Goal: Task Accomplishment & Management: Manage account settings

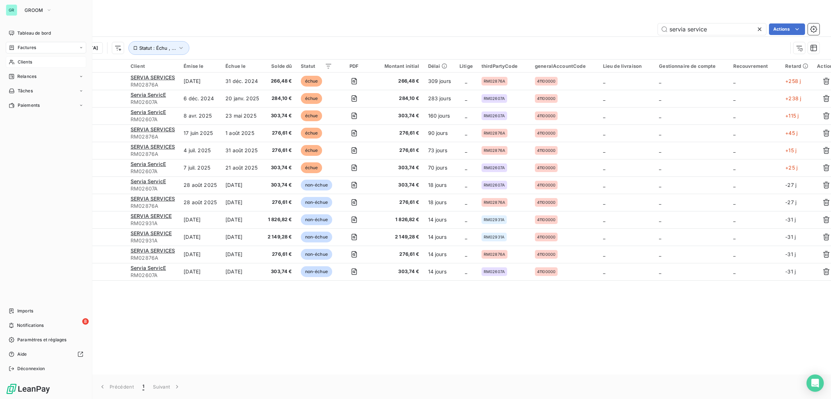
click at [33, 62] on div "Clients" at bounding box center [46, 62] width 80 height 12
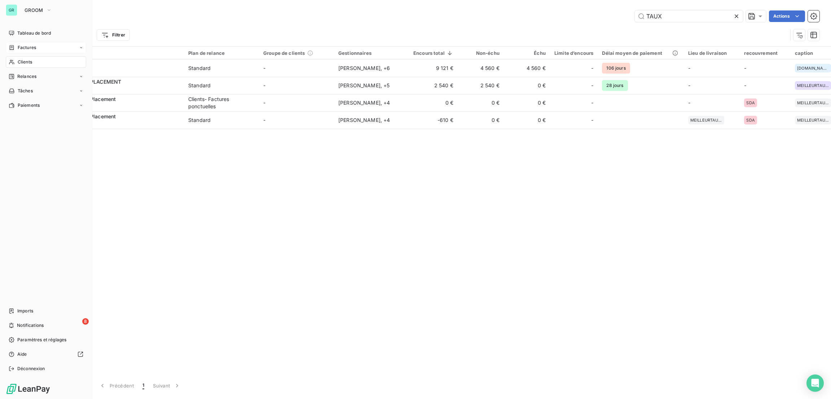
click at [40, 47] on div "Factures" at bounding box center [46, 48] width 80 height 12
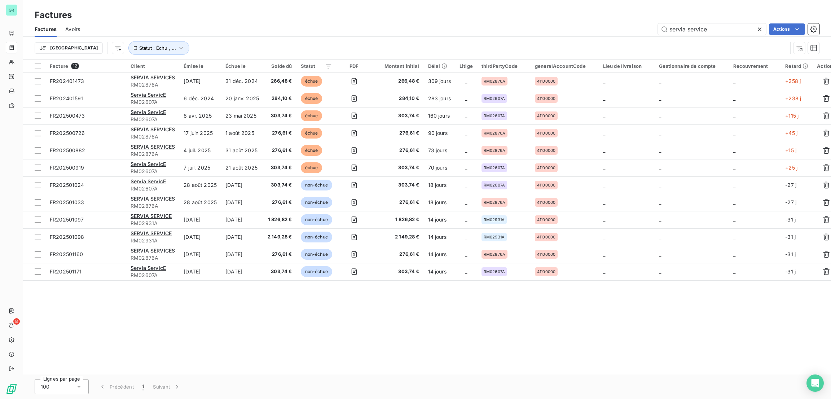
drag, startPoint x: 708, startPoint y: 24, endPoint x: 590, endPoint y: 40, distance: 120.0
click at [590, 40] on div "Factures Avoirs servia service Actions Trier Statut : [GEOGRAPHIC_DATA] , ..." at bounding box center [427, 40] width 808 height 37
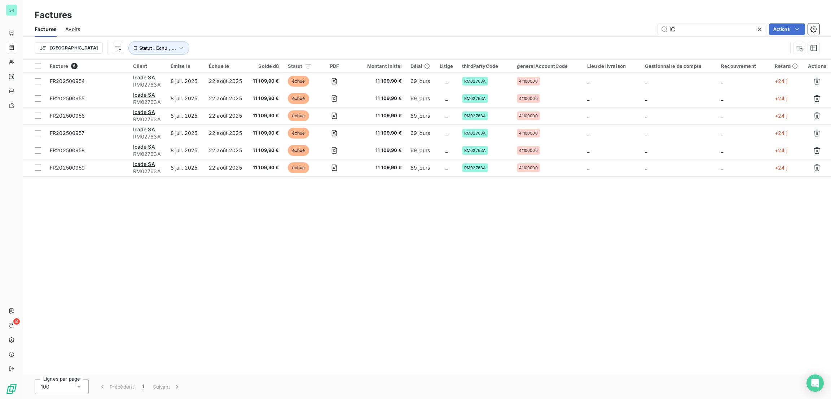
type input "I"
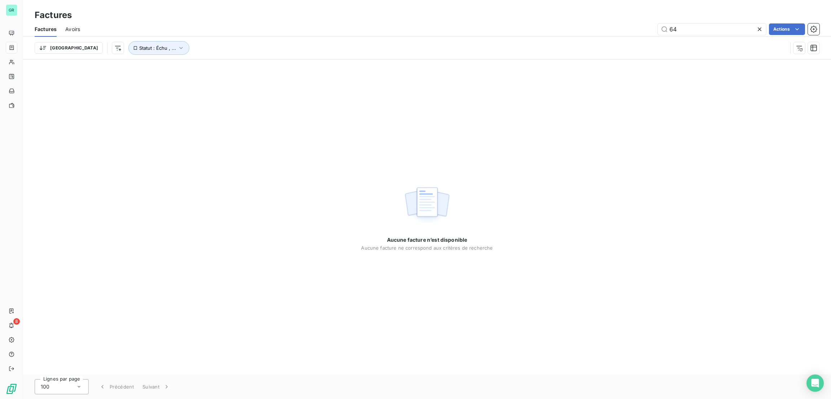
type input "6"
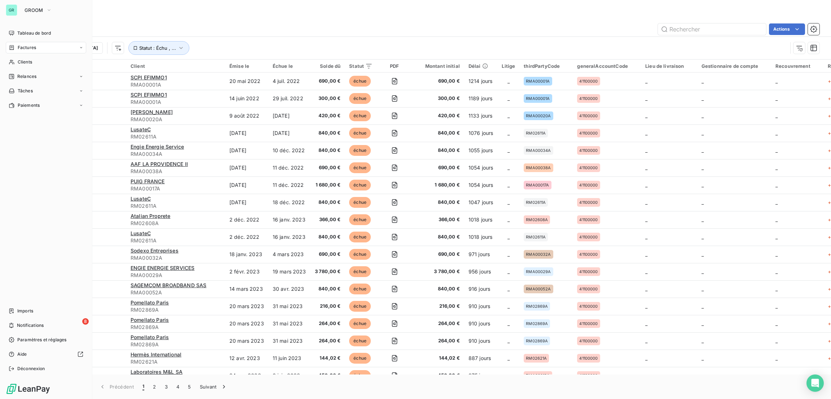
click at [38, 49] on div "Factures" at bounding box center [46, 48] width 80 height 12
click at [36, 76] on div "Avoirs" at bounding box center [50, 77] width 72 height 12
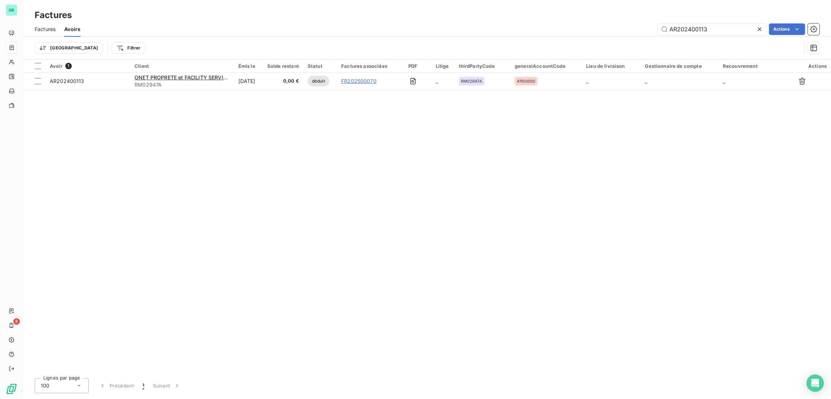
drag, startPoint x: 708, startPoint y: 25, endPoint x: 566, endPoint y: -4, distance: 145.7
click at [566, 0] on html "GR 8 Factures Factures Avoirs AR202400113 Actions Trier Filtrer Avoir 1 Client …" at bounding box center [415, 199] width 831 height 399
type input "ICADE"
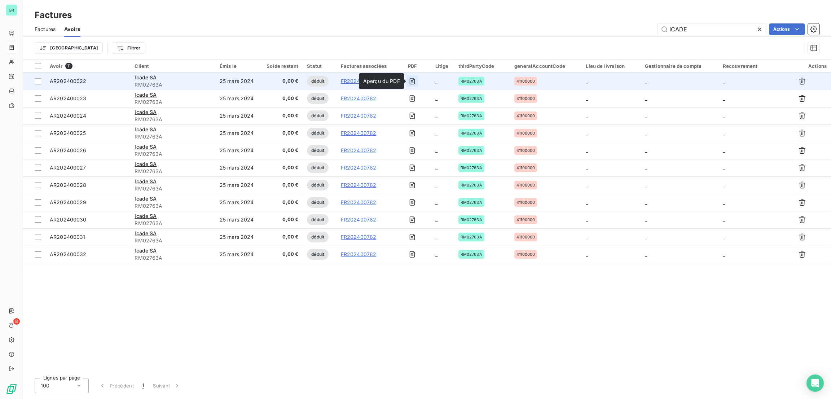
click at [413, 82] on icon "button" at bounding box center [412, 81] width 3 height 3
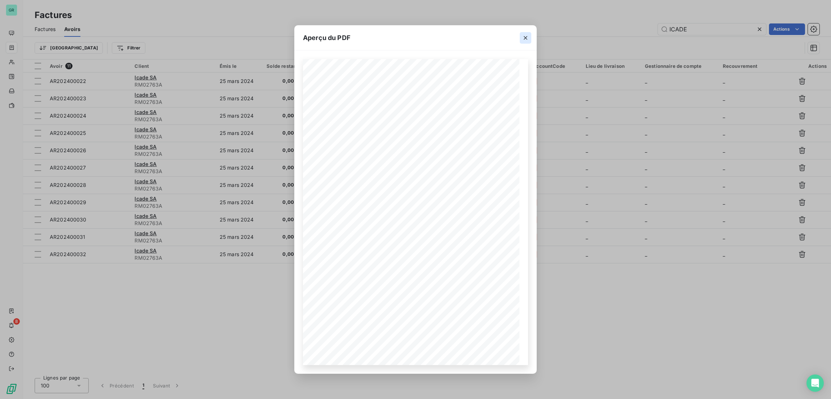
click at [523, 41] on icon "button" at bounding box center [525, 37] width 7 height 7
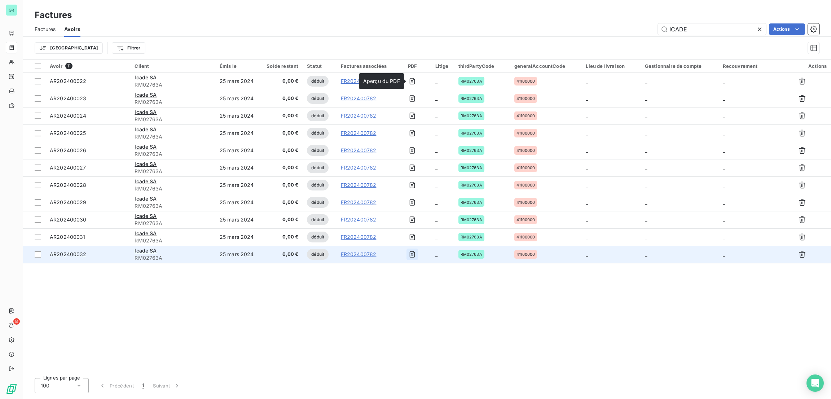
click at [411, 253] on icon "button" at bounding box center [412, 254] width 5 height 6
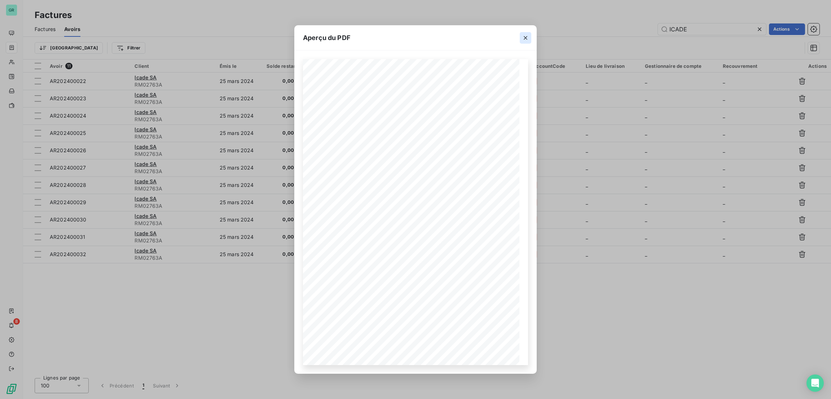
click at [522, 34] on icon "button" at bounding box center [525, 37] width 7 height 7
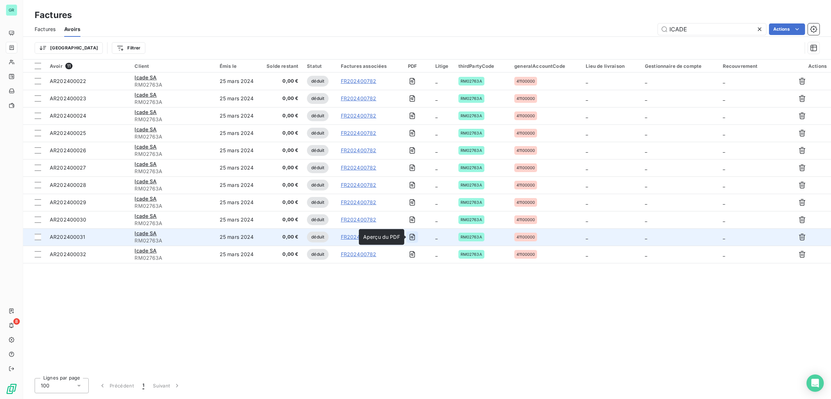
click at [415, 239] on icon "button" at bounding box center [412, 236] width 7 height 7
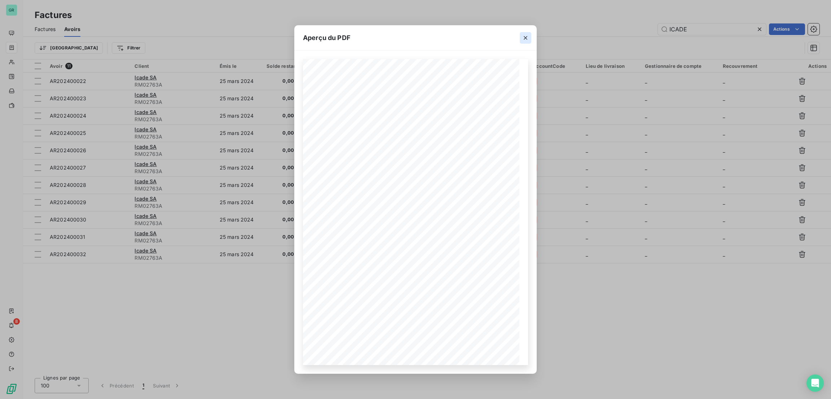
click at [523, 37] on icon "button" at bounding box center [525, 37] width 7 height 7
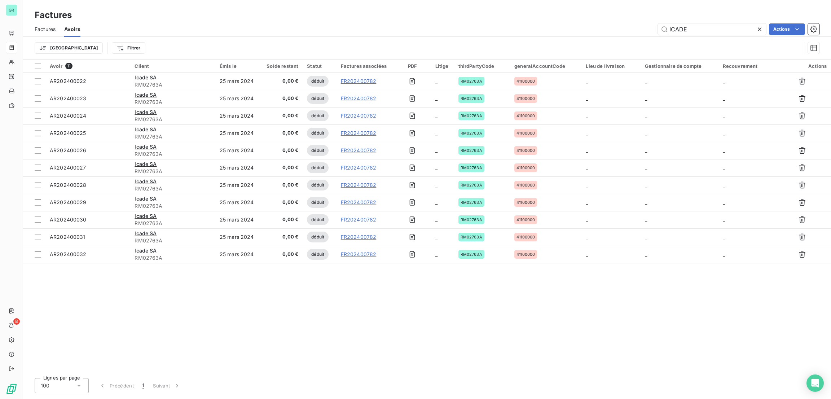
click at [47, 28] on span "Factures" at bounding box center [45, 29] width 21 height 7
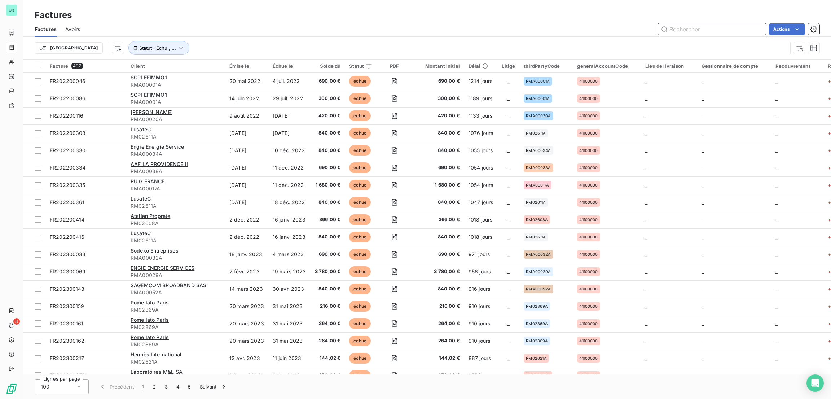
click at [696, 29] on input "text" at bounding box center [712, 29] width 108 height 12
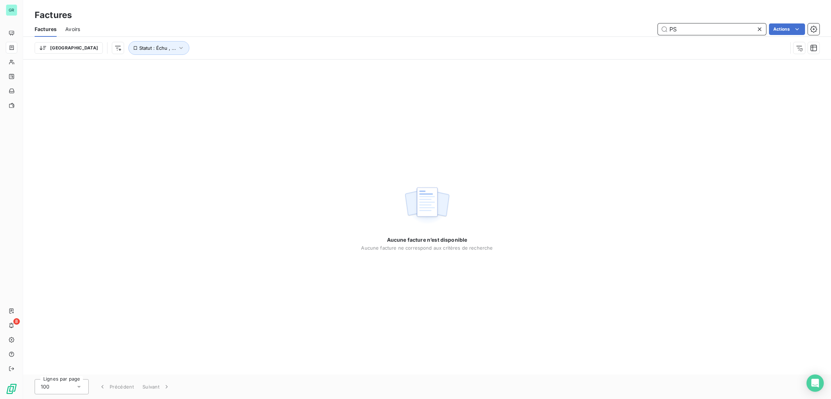
type input "P"
type input "PHYSIO"
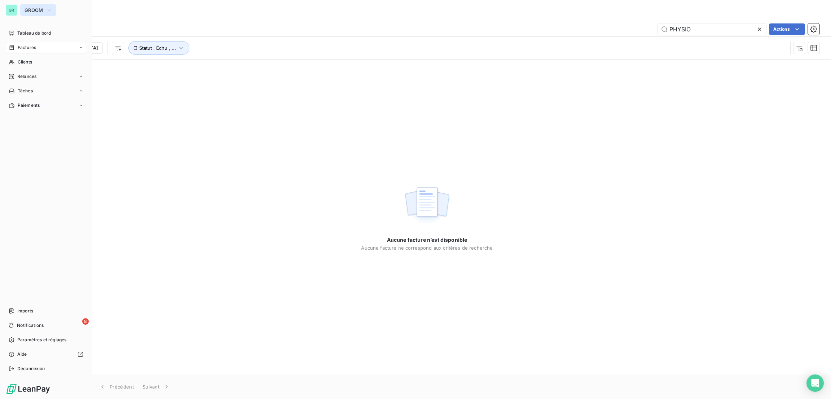
click at [34, 12] on span "GROOM" at bounding box center [34, 10] width 19 height 6
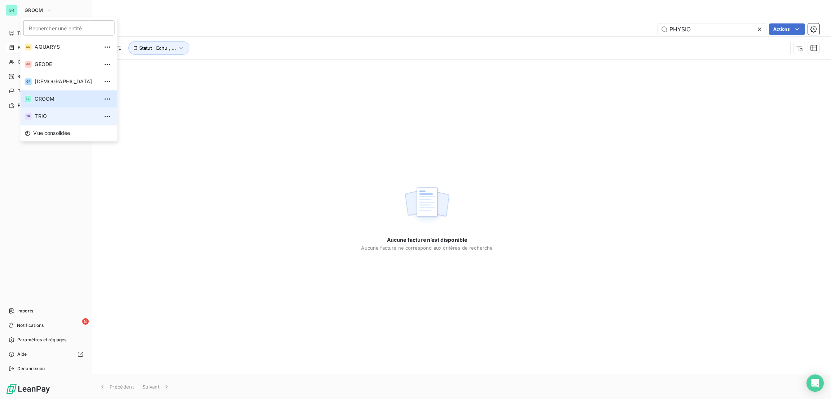
click at [46, 115] on span "TRIO" at bounding box center [67, 115] width 64 height 7
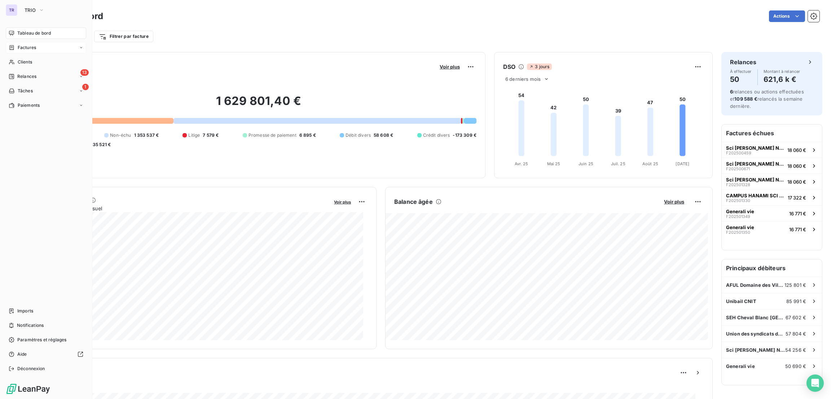
click at [27, 47] on span "Factures" at bounding box center [27, 47] width 18 height 6
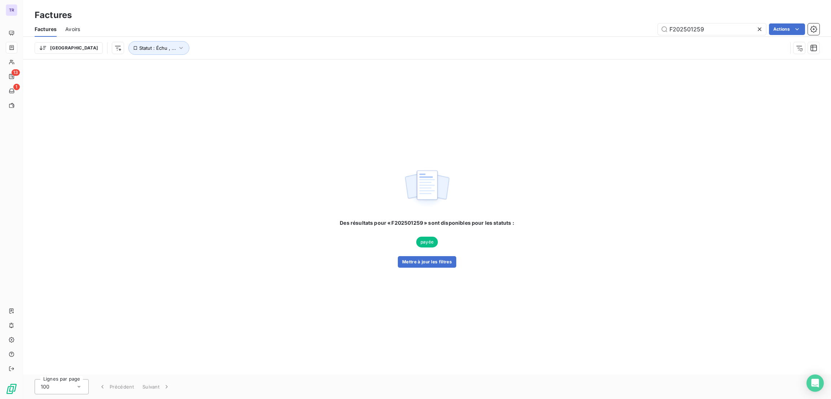
drag, startPoint x: 726, startPoint y: 28, endPoint x: 572, endPoint y: 28, distance: 154.0
click at [572, 28] on div "F202501259 Actions" at bounding box center [454, 29] width 730 height 12
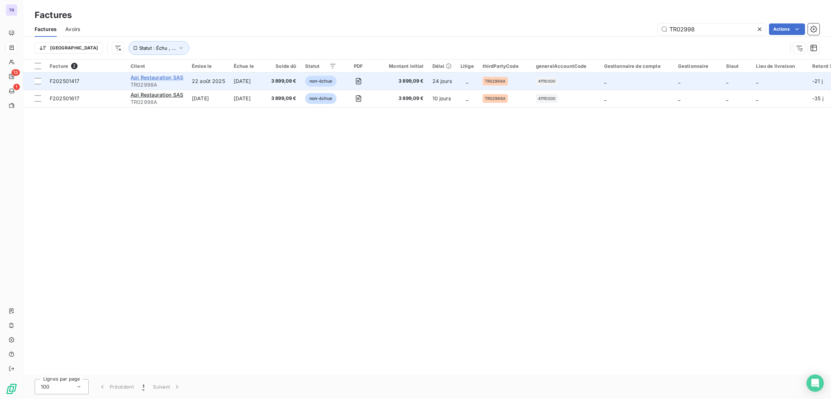
type input "TR02998"
click at [176, 75] on span "Api Restauration SAS" at bounding box center [157, 77] width 53 height 6
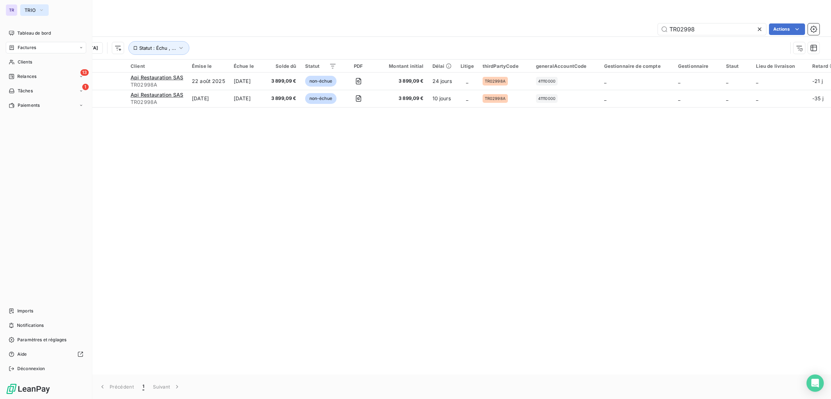
click at [26, 9] on span "TRIO" at bounding box center [30, 10] width 11 height 6
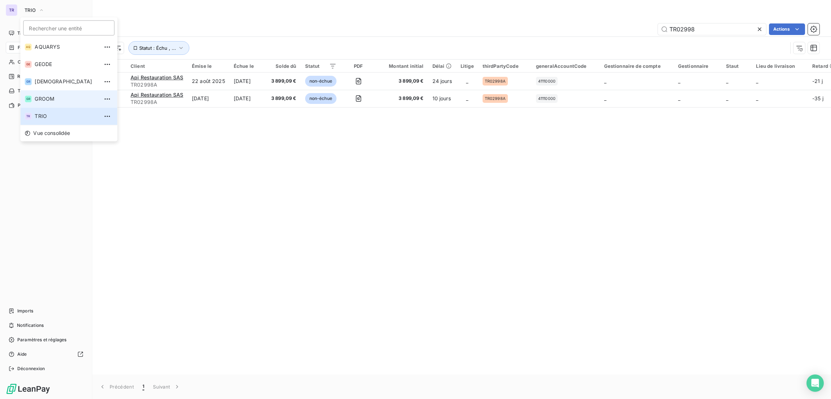
click at [53, 96] on span "GROOM" at bounding box center [67, 98] width 64 height 7
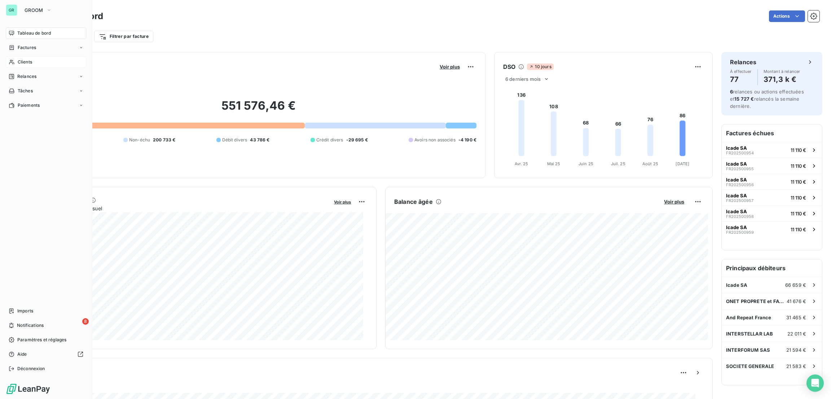
click at [25, 61] on span "Clients" at bounding box center [25, 62] width 14 height 6
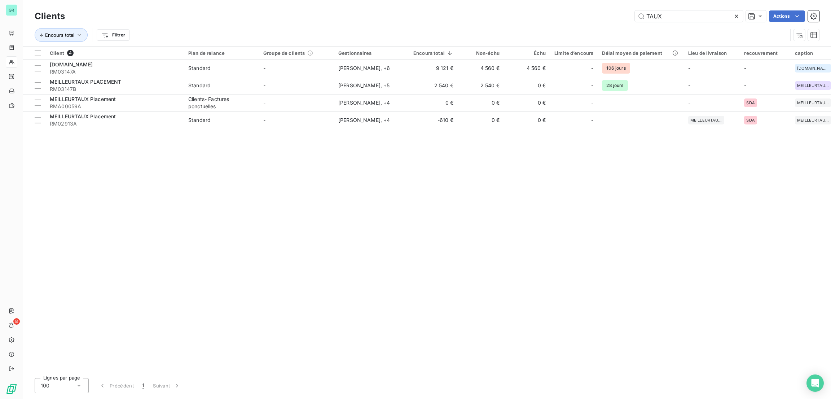
drag, startPoint x: 676, startPoint y: 14, endPoint x: 580, endPoint y: 25, distance: 96.2
click at [580, 25] on div "Clients TAUX Actions Encours total Filtrer" at bounding box center [427, 27] width 785 height 37
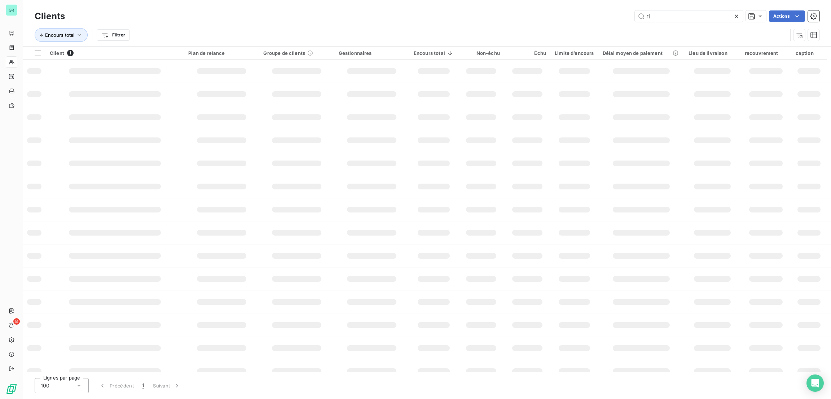
type input "r"
type input "RM02917"
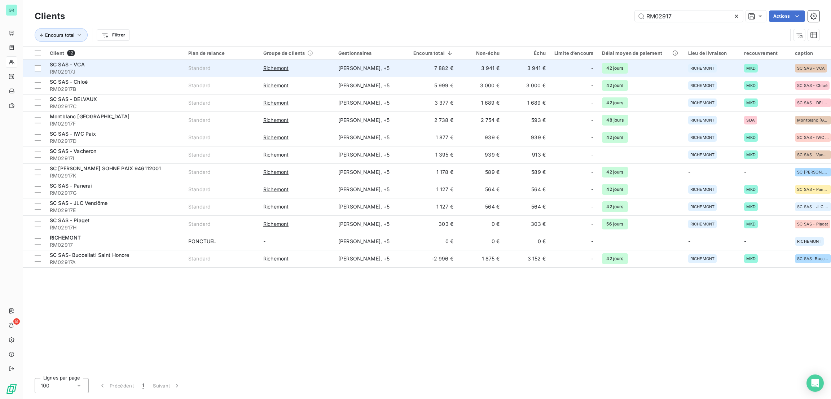
click at [79, 65] on span "SC SAS - VCA" at bounding box center [67, 64] width 35 height 6
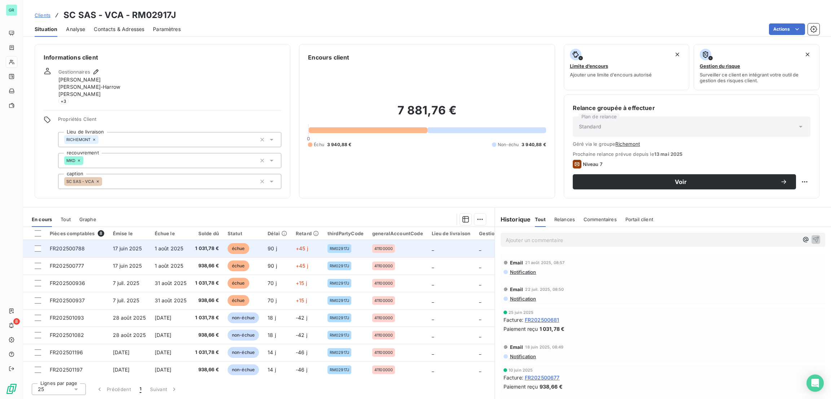
click at [241, 248] on span "échue" at bounding box center [239, 248] width 22 height 11
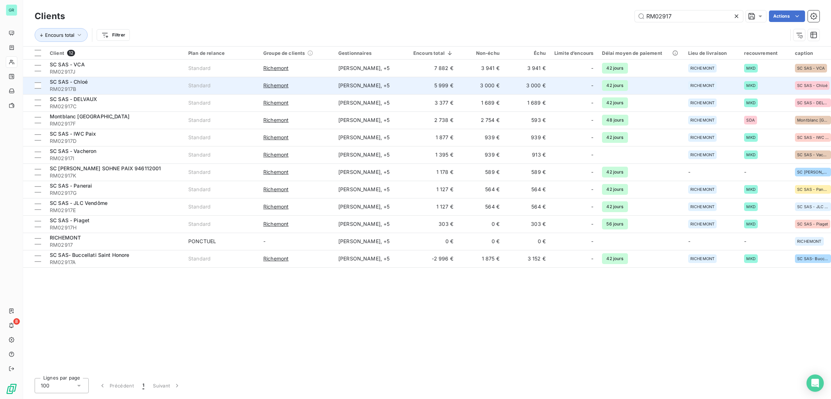
click at [86, 87] on span "RM02917B" at bounding box center [115, 88] width 130 height 7
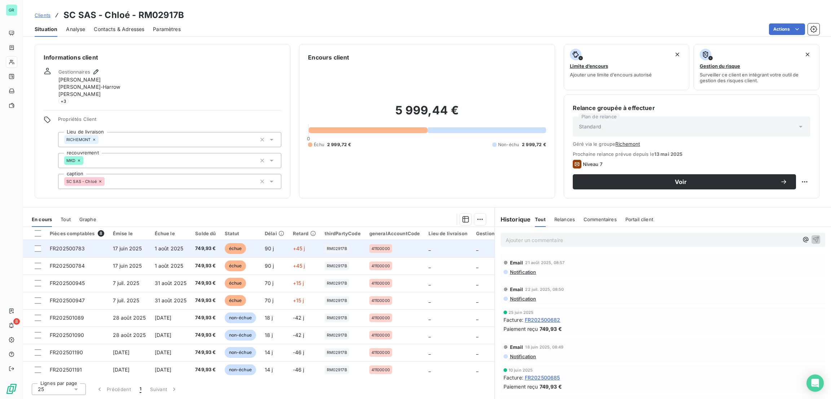
click at [234, 244] on span "échue" at bounding box center [236, 248] width 22 height 11
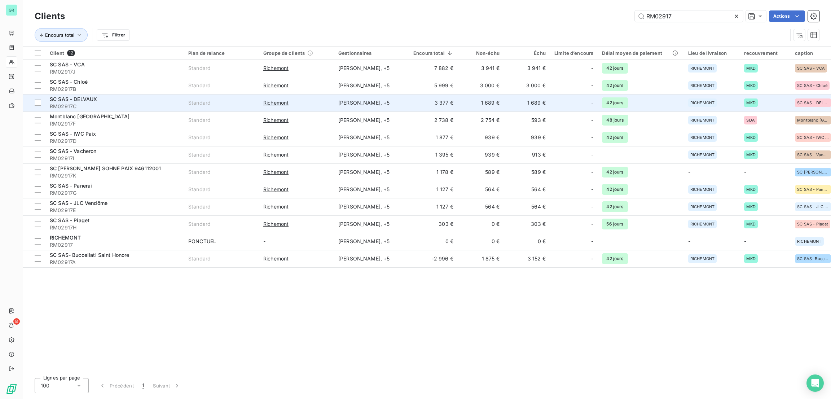
click at [95, 98] on span "SC SAS - DELVAUX" at bounding box center [73, 99] width 47 height 6
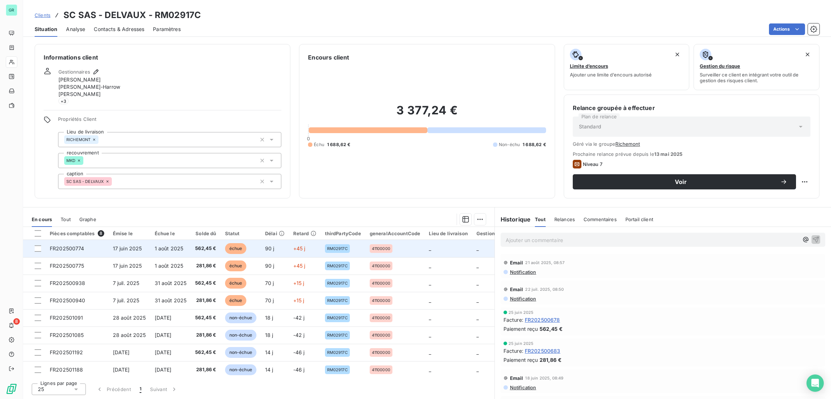
click at [237, 251] on span "échue" at bounding box center [236, 248] width 22 height 11
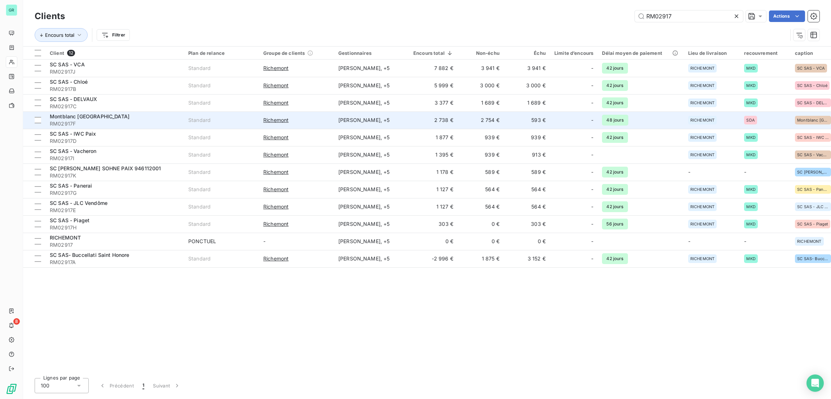
click at [79, 119] on span "Montblanc [GEOGRAPHIC_DATA]" at bounding box center [90, 116] width 80 height 6
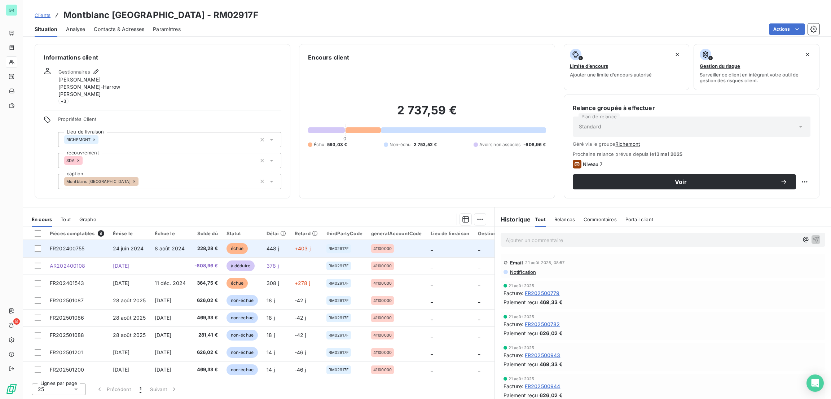
click at [232, 248] on span "échue" at bounding box center [237, 248] width 22 height 11
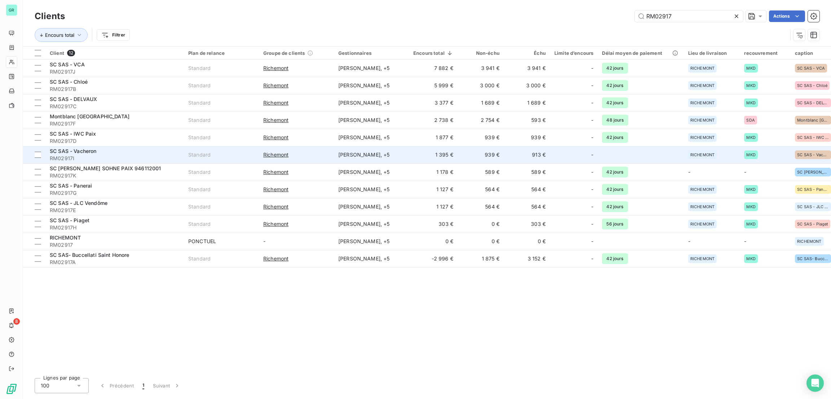
click at [134, 147] on div "SC SAS - Vacheron" at bounding box center [115, 150] width 130 height 7
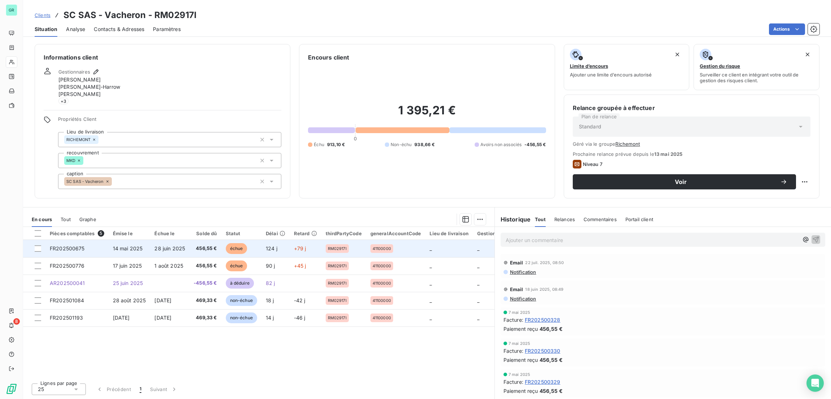
click at [233, 248] on span "échue" at bounding box center [237, 248] width 22 height 11
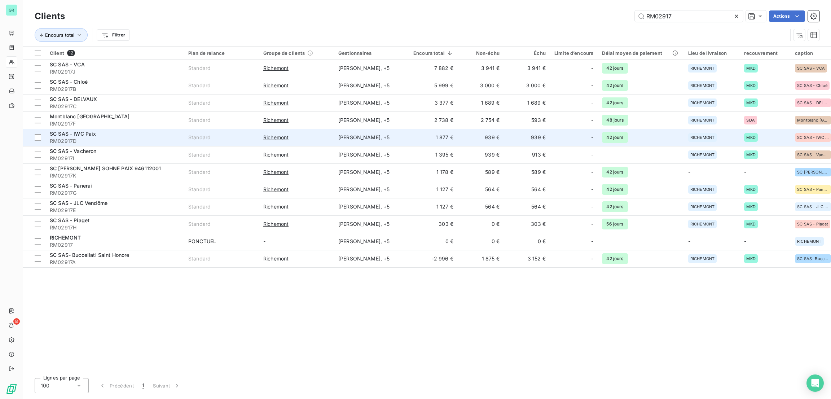
click at [89, 132] on span "SC SAS - IWC Paix" at bounding box center [73, 134] width 47 height 6
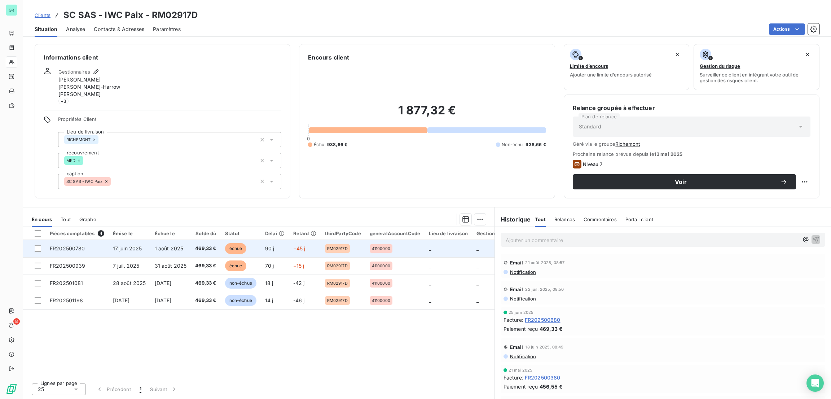
click at [235, 247] on span "échue" at bounding box center [236, 248] width 22 height 11
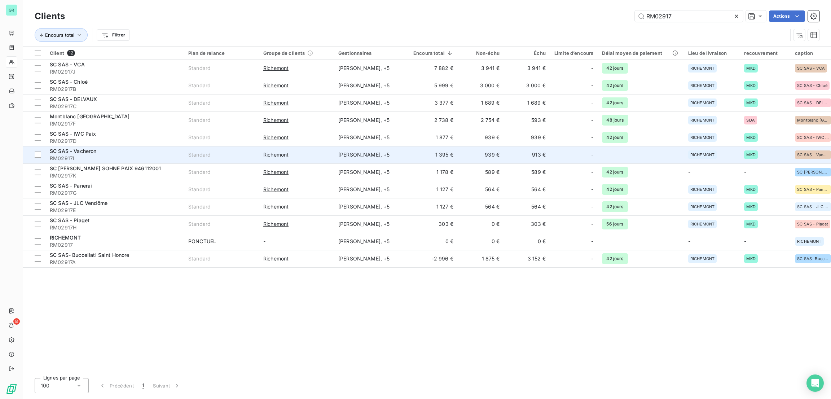
click at [89, 150] on span "SC SAS - Vacheron" at bounding box center [73, 151] width 47 height 6
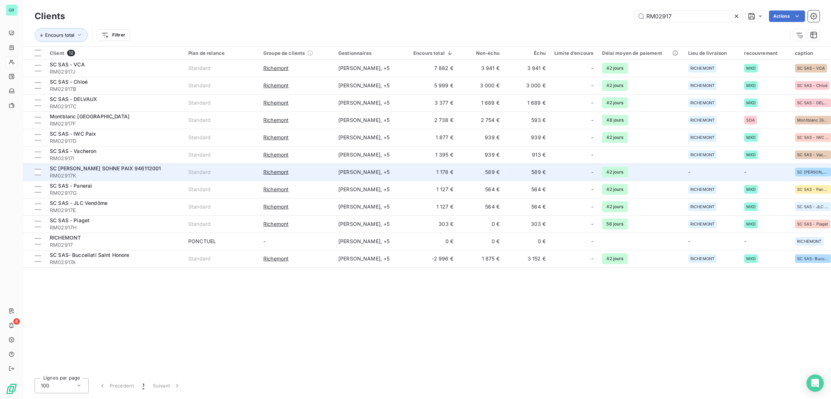
click at [118, 169] on span "SC [PERSON_NAME] SOHNE PAIX 946112001" at bounding box center [105, 168] width 111 height 6
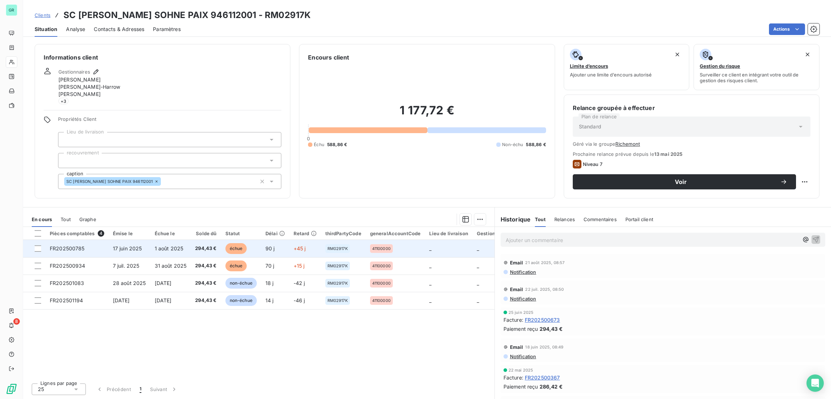
click at [240, 249] on span "échue" at bounding box center [236, 248] width 22 height 11
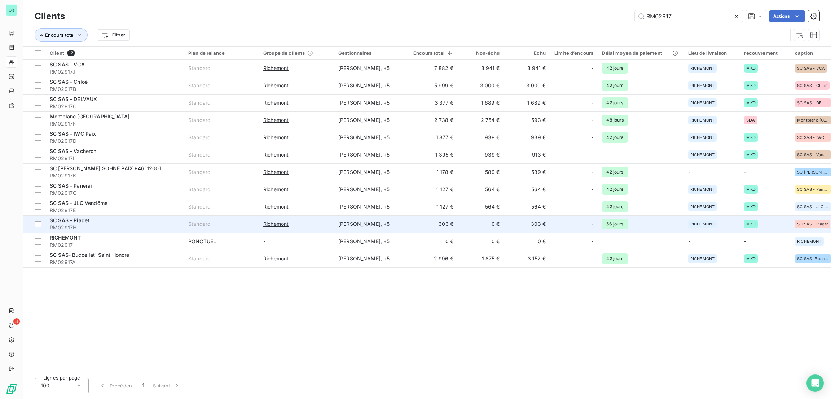
click at [92, 220] on div "SC SAS - Piaget" at bounding box center [115, 220] width 130 height 7
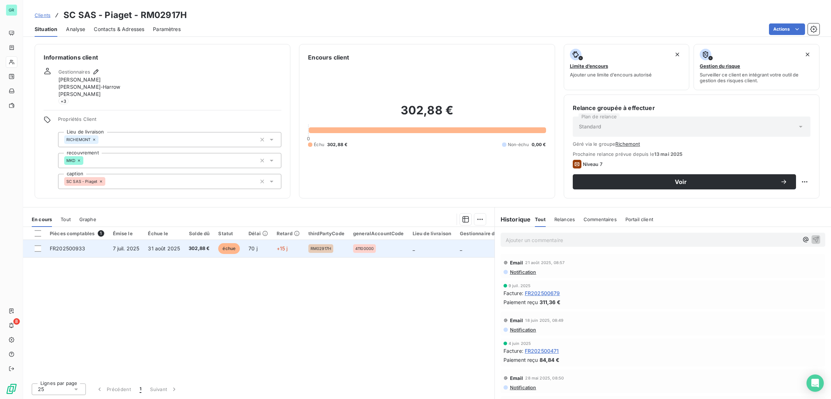
click at [232, 247] on span "échue" at bounding box center [229, 248] width 22 height 11
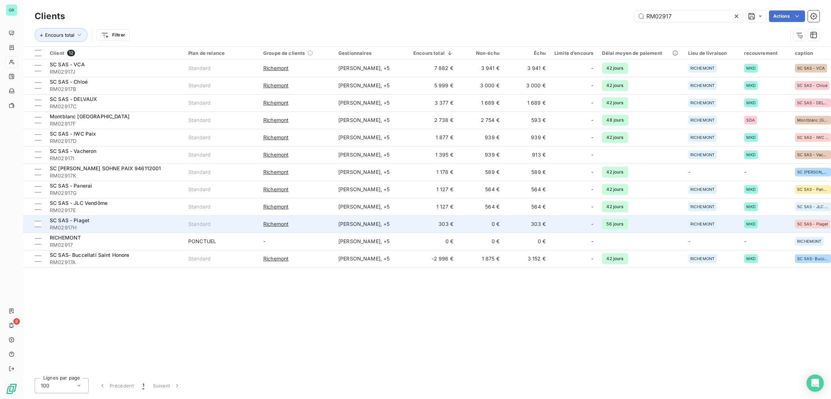
click at [70, 218] on span "SC SAS - Piaget" at bounding box center [70, 220] width 40 height 6
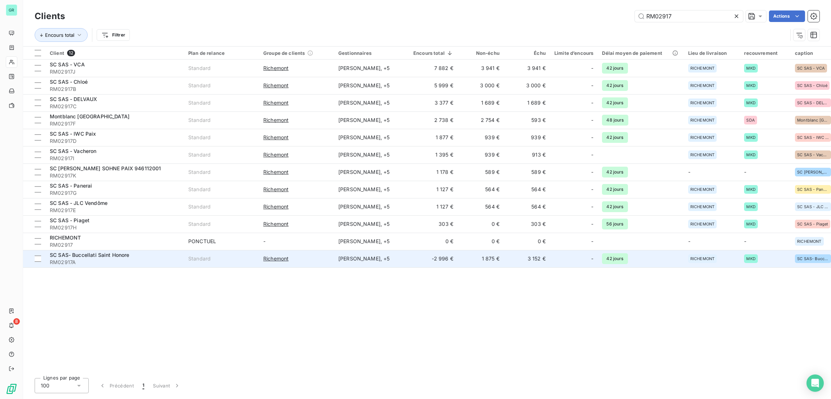
click at [102, 255] on span "SC SAS- Buccellati Saint Honore" at bounding box center [90, 255] width 80 height 6
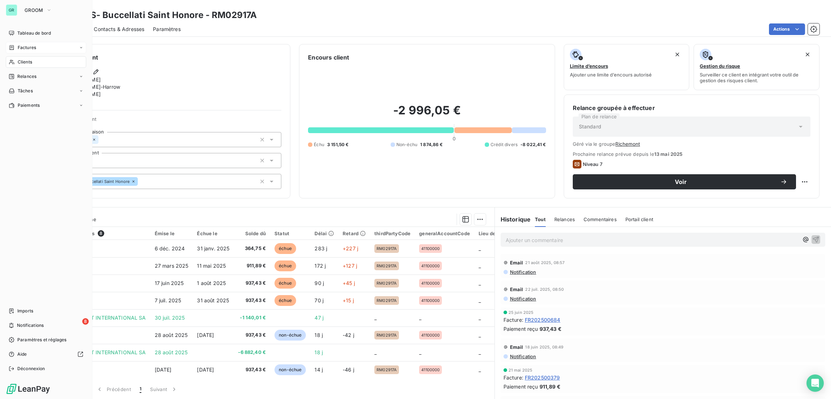
click at [36, 42] on div "Factures" at bounding box center [46, 48] width 80 height 12
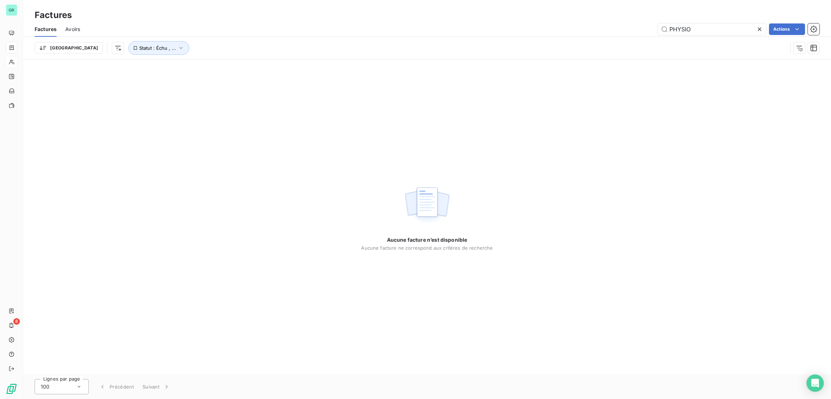
drag, startPoint x: 707, startPoint y: 31, endPoint x: 586, endPoint y: 28, distance: 120.8
click at [586, 28] on div "PHYSIO Actions" at bounding box center [454, 29] width 730 height 12
type input "R"
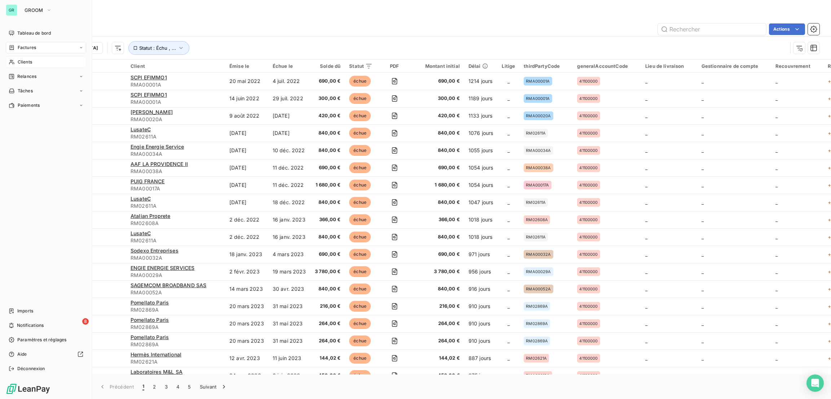
click at [26, 48] on span "Factures" at bounding box center [27, 47] width 18 height 6
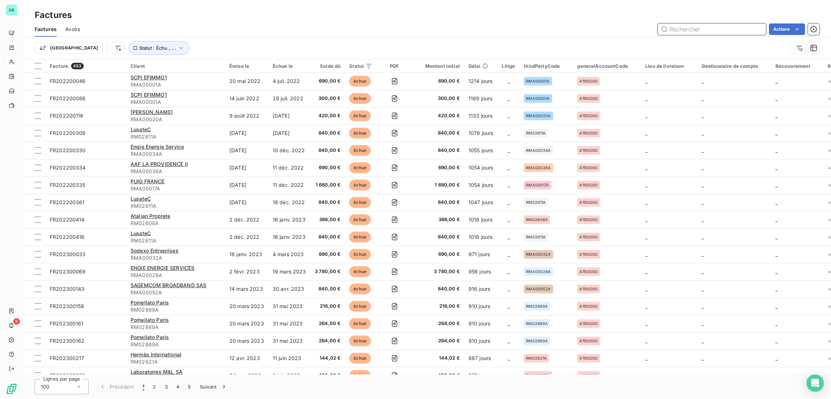
click at [688, 33] on input "text" at bounding box center [712, 29] width 108 height 12
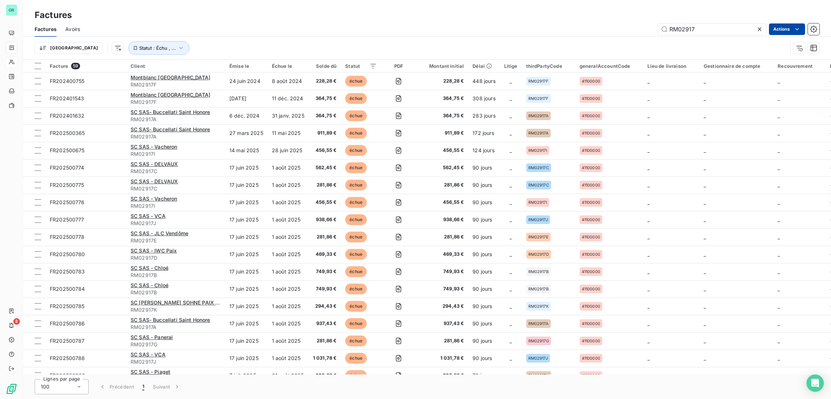
click at [781, 27] on html "GR 8 Factures Factures Avoirs RM02917 Actions Trier Statut : Échu , ... Facture…" at bounding box center [415, 199] width 831 height 399
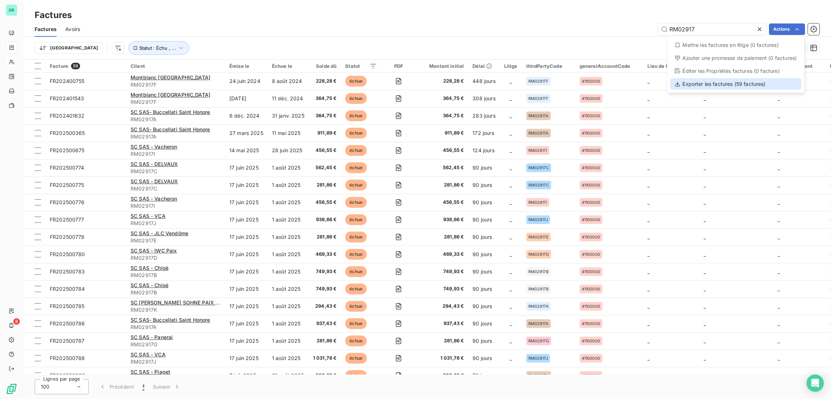
click at [722, 82] on div "Exporter les factures (59 factures)" at bounding box center [735, 84] width 131 height 12
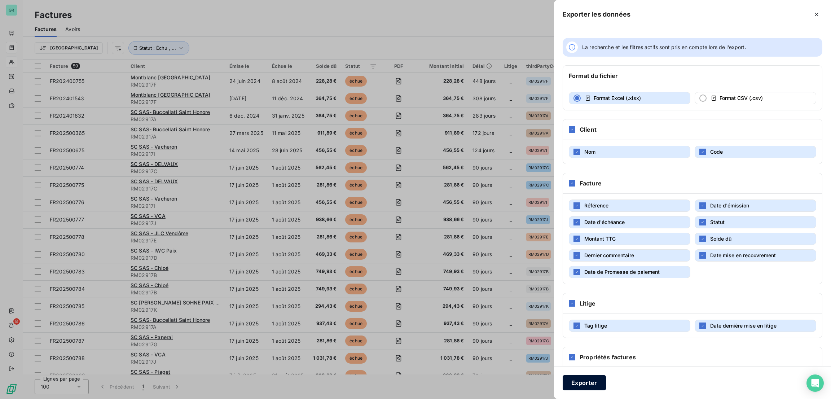
click at [587, 387] on button "Exporter" at bounding box center [583, 382] width 43 height 15
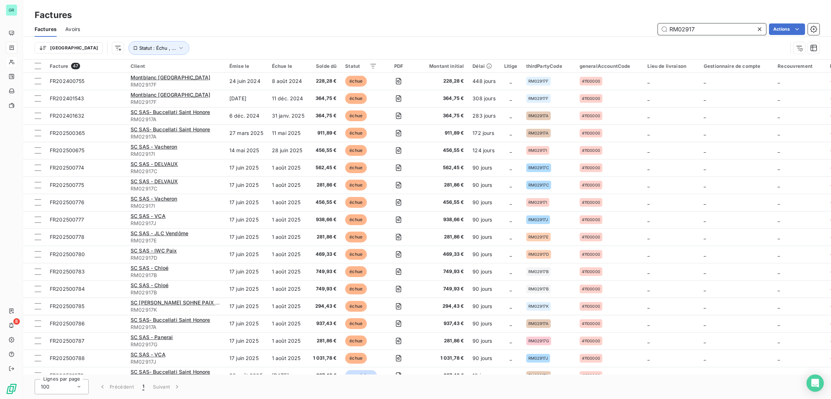
drag, startPoint x: 704, startPoint y: 32, endPoint x: 569, endPoint y: 32, distance: 135.6
click at [569, 32] on div "RM02917 Actions" at bounding box center [454, 29] width 730 height 12
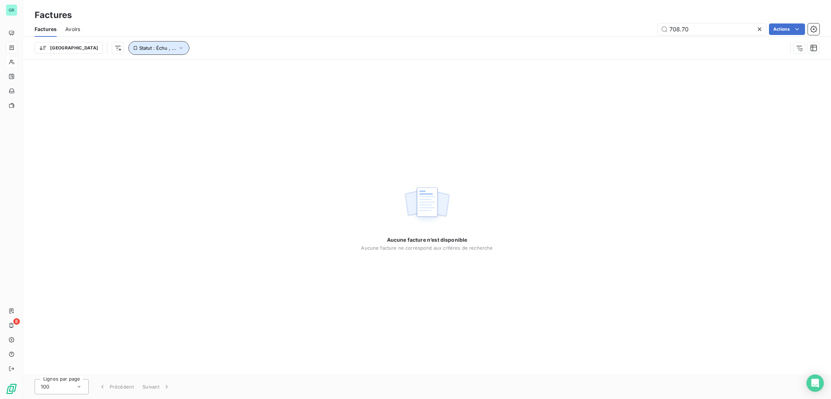
click at [139, 45] on span "Statut : Échu , ..." at bounding box center [157, 48] width 37 height 6
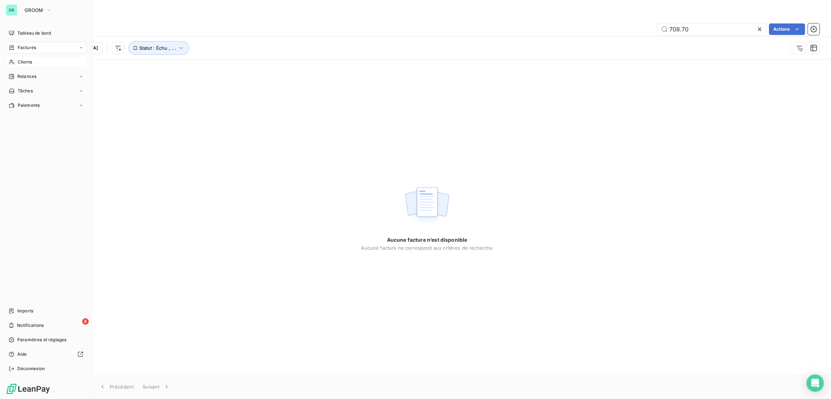
click at [33, 44] on span "Factures" at bounding box center [27, 47] width 18 height 6
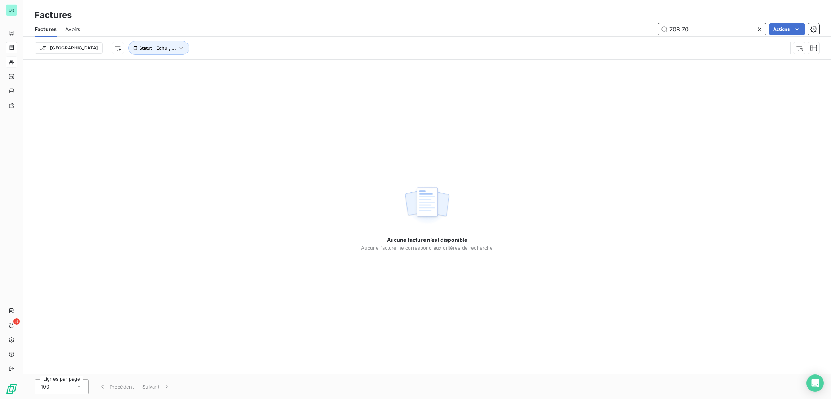
drag, startPoint x: 694, startPoint y: 28, endPoint x: 497, endPoint y: 23, distance: 196.9
click at [497, 23] on div "708.70 Actions" at bounding box center [454, 29] width 730 height 12
paste input "202501234,"
type input "202501234"
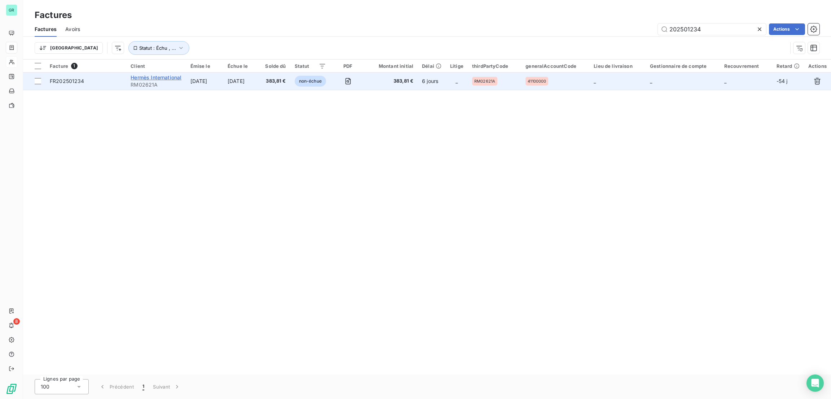
click at [171, 76] on span "Hermès International" at bounding box center [156, 77] width 51 height 6
click at [166, 76] on span "Hermès International" at bounding box center [156, 77] width 51 height 6
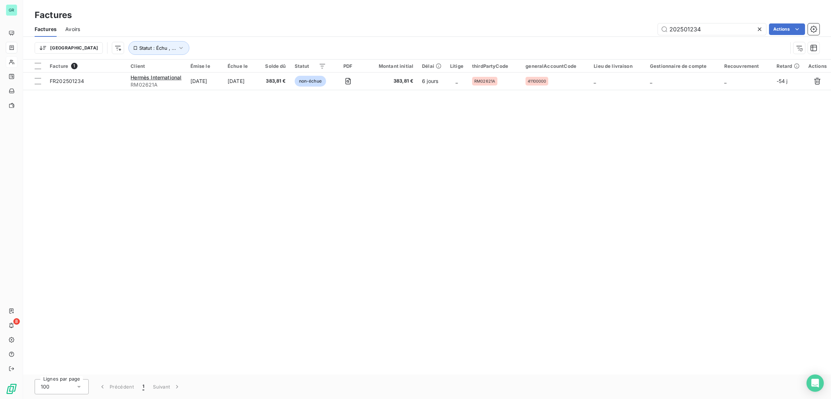
drag, startPoint x: 711, startPoint y: 28, endPoint x: 564, endPoint y: 39, distance: 148.2
click at [564, 39] on div "Factures Avoirs 202501234 Actions Trier Statut : Échu , ..." at bounding box center [427, 40] width 808 height 37
type input "IC"
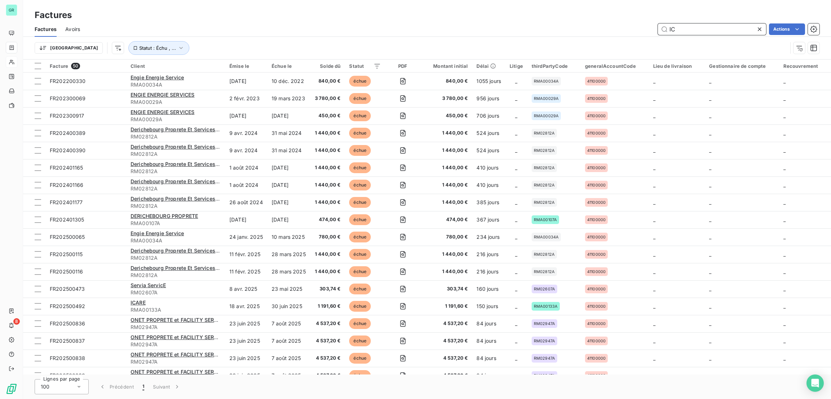
click at [676, 31] on input "IC" at bounding box center [712, 29] width 108 height 12
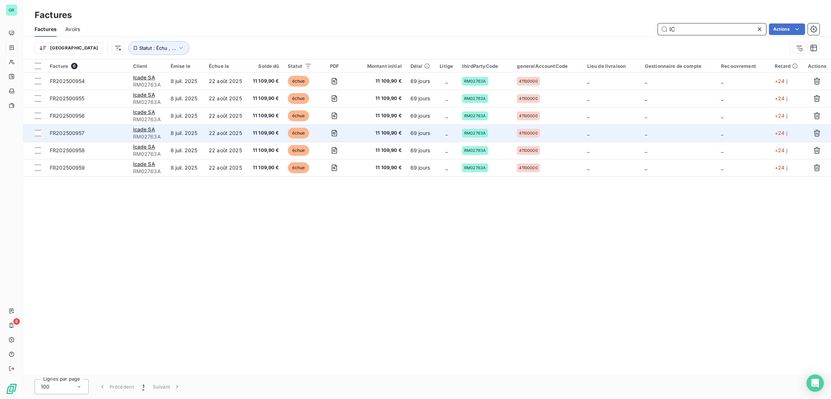
type input "I"
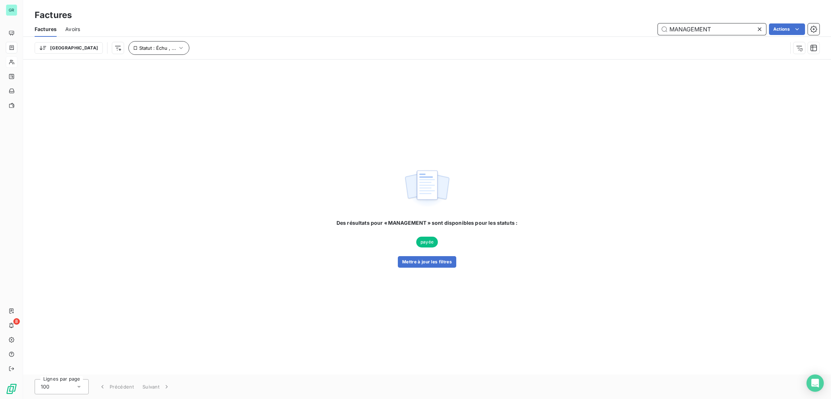
type input "MANAGEMENT"
click at [136, 41] on button "Statut : Échu , ..." at bounding box center [158, 48] width 61 height 14
click at [196, 67] on span "échue" at bounding box center [188, 66] width 17 height 6
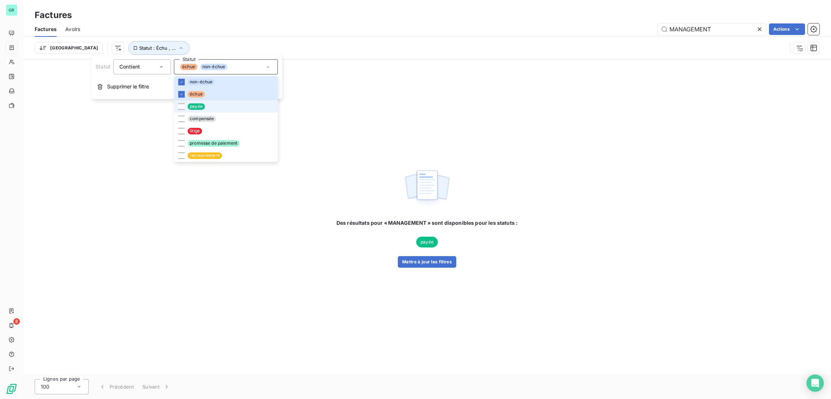
click at [200, 104] on span "payée" at bounding box center [195, 106] width 17 height 6
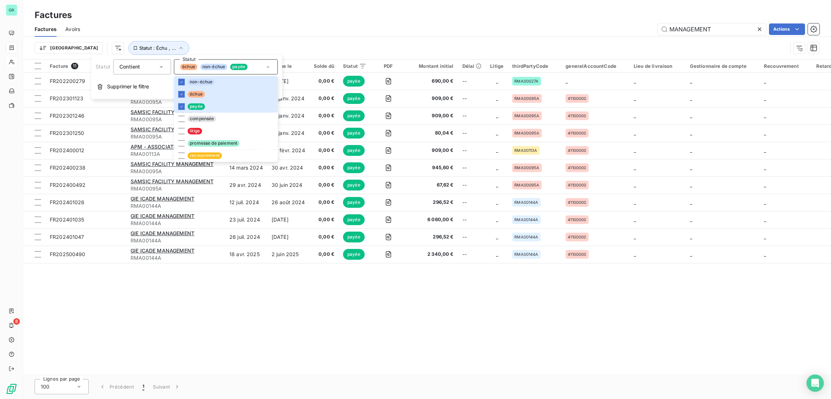
click at [361, 17] on div "Factures" at bounding box center [427, 15] width 808 height 13
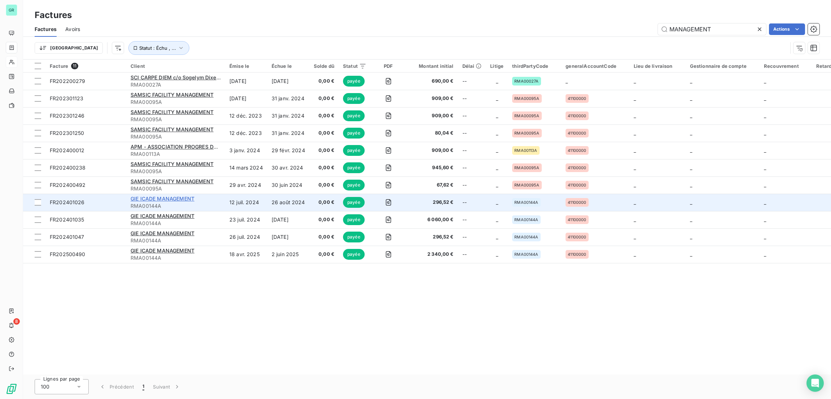
click at [176, 198] on span "GIE ICADE MANAGEMENT" at bounding box center [163, 198] width 64 height 6
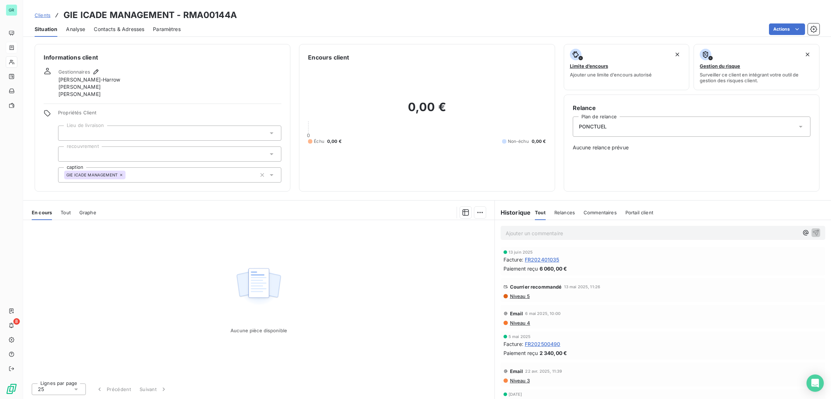
click at [65, 209] on span "Tout" at bounding box center [66, 212] width 10 height 6
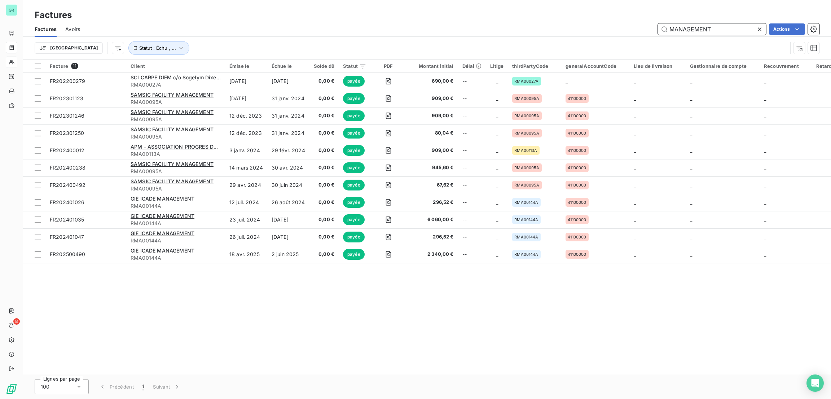
drag, startPoint x: 717, startPoint y: 21, endPoint x: 523, endPoint y: 38, distance: 194.3
click at [523, 38] on div "Factures Avoirs MANAGEMENT Actions Trier Statut : Échu , ..." at bounding box center [427, 40] width 808 height 37
drag, startPoint x: 715, startPoint y: 32, endPoint x: 478, endPoint y: 30, distance: 236.5
click at [478, 30] on div "MANAGEMENT Actions" at bounding box center [454, 29] width 730 height 12
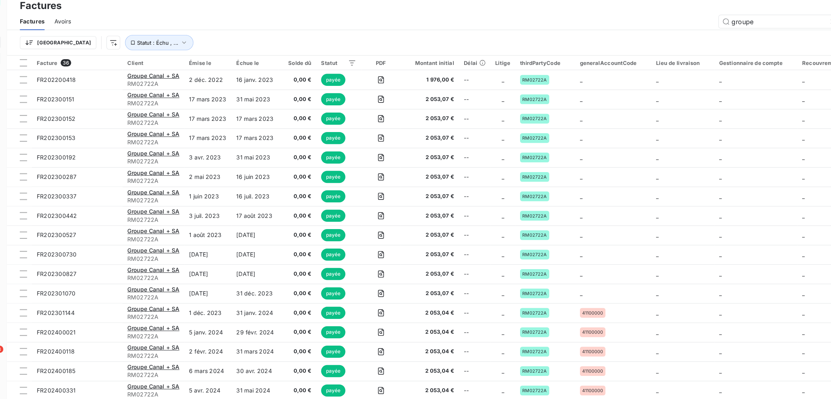
click at [134, 40] on div "Trier Statut : Échu , ..." at bounding box center [427, 48] width 785 height 22
click at [139, 45] on span "Statut : Échu , ..." at bounding box center [157, 48] width 37 height 6
click at [202, 64] on span "non-échue" at bounding box center [213, 66] width 27 height 6
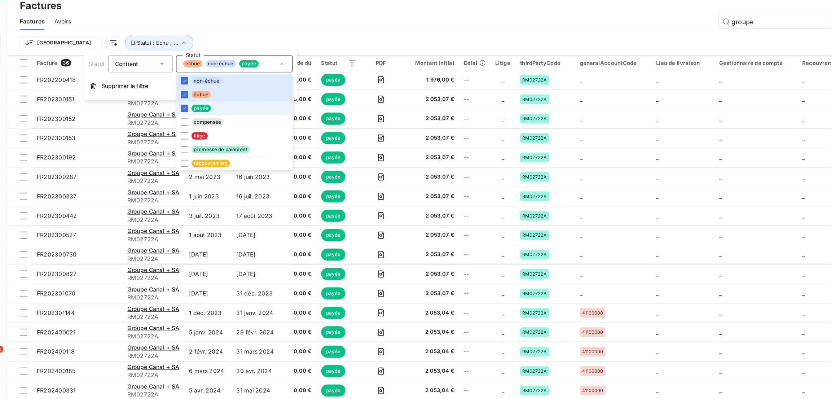
click at [195, 106] on span "payée" at bounding box center [195, 106] width 17 height 6
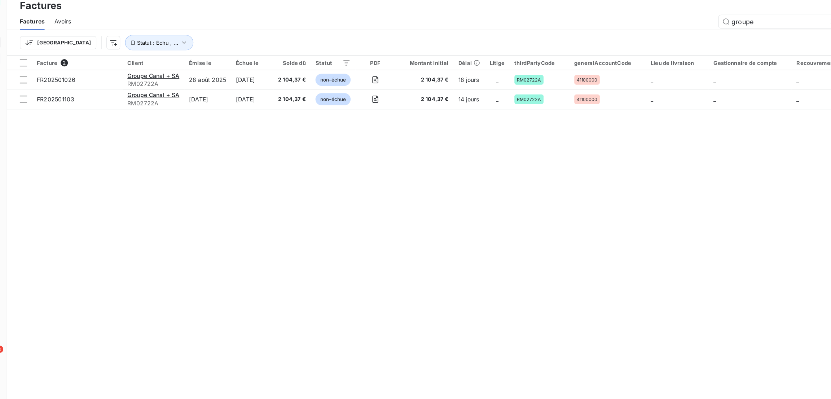
click at [334, 25] on div "groupe Actions" at bounding box center [454, 29] width 730 height 12
drag, startPoint x: 719, startPoint y: 29, endPoint x: 504, endPoint y: 31, distance: 214.9
click at [504, 31] on div "groupe Actions" at bounding box center [454, 29] width 730 height 12
type input "[GEOGRAPHIC_DATA]"
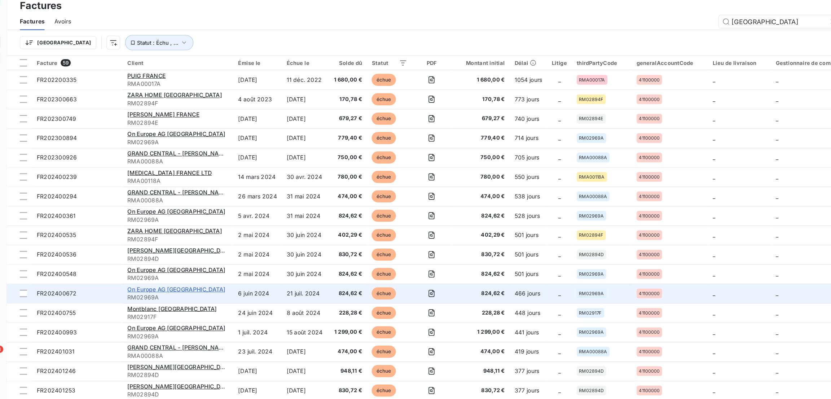
click at [154, 268] on span "On Europe AG [GEOGRAPHIC_DATA]" at bounding box center [175, 268] width 88 height 6
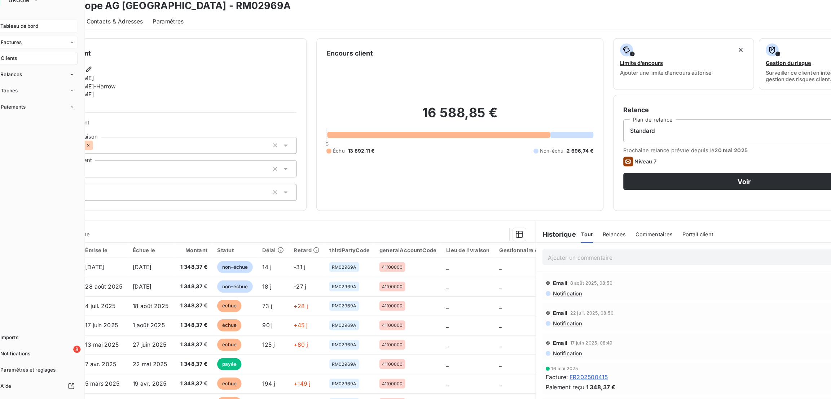
click at [37, 32] on span "Tableau de bord" at bounding box center [34, 33] width 34 height 6
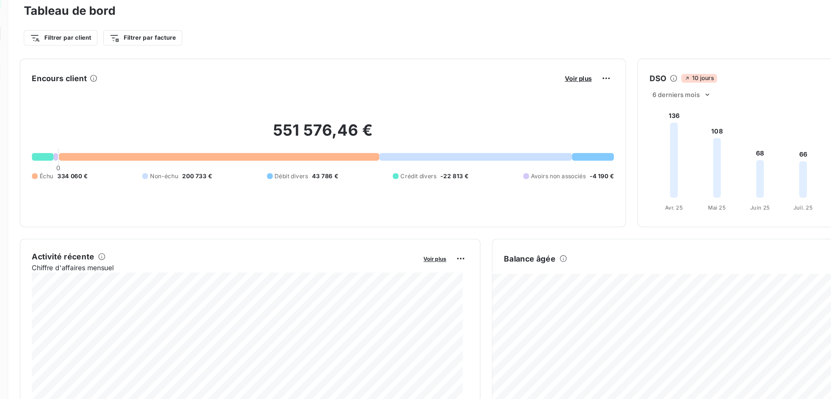
drag, startPoint x: 85, startPoint y: 50, endPoint x: 111, endPoint y: 86, distance: 44.1
click at [111, 86] on div "GR 8 Tableau de bord Actions Filtrer par client Filtrer par facture Encours cli…" at bounding box center [415, 199] width 831 height 399
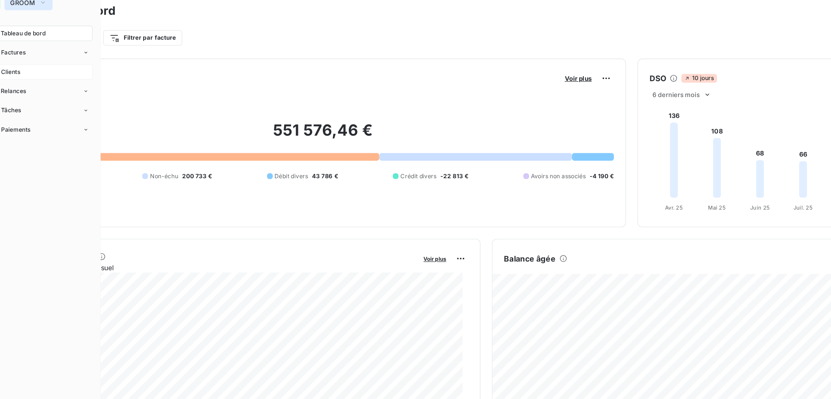
click at [34, 8] on span "GROOM" at bounding box center [34, 10] width 19 height 6
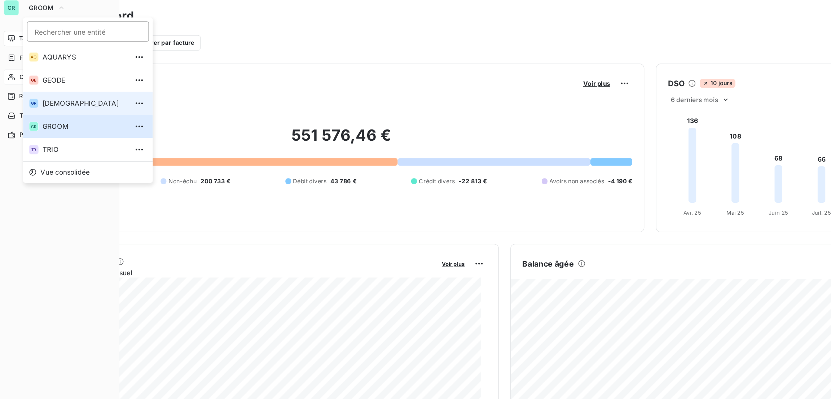
click at [55, 77] on li "GR GREENWISHES" at bounding box center [68, 81] width 97 height 17
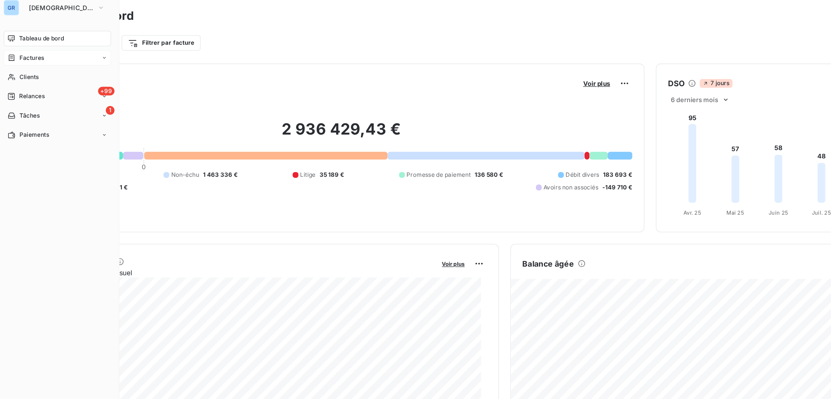
click at [33, 48] on span "Factures" at bounding box center [27, 47] width 18 height 6
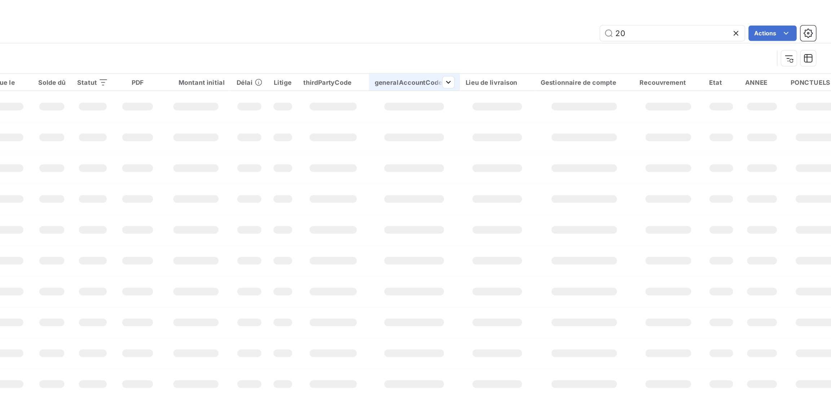
type input "2"
type input "icade"
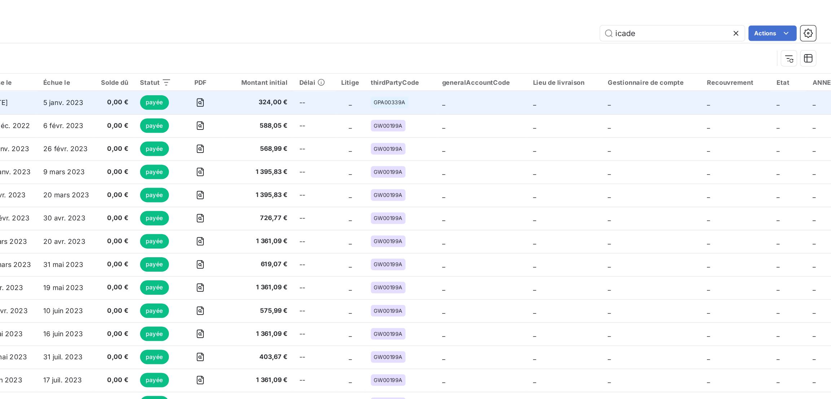
click at [421, 78] on span "324,00 €" at bounding box center [401, 81] width 43 height 7
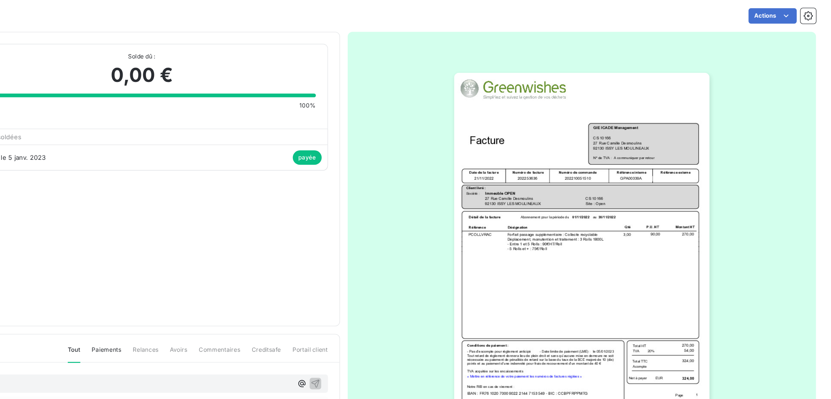
drag, startPoint x: 421, startPoint y: 78, endPoint x: 477, endPoint y: 116, distance: 67.0
click at [477, 116] on div "GIE ICADE Management GPA00339A Montant initial 324,00 € Émise le [DATE] Lieu de…" at bounding box center [427, 223] width 785 height 398
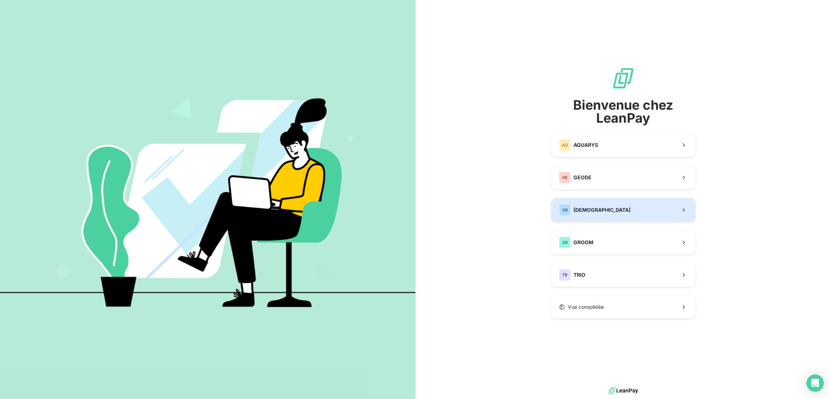
click at [585, 208] on span "[DEMOGRAPHIC_DATA]" at bounding box center [601, 209] width 57 height 7
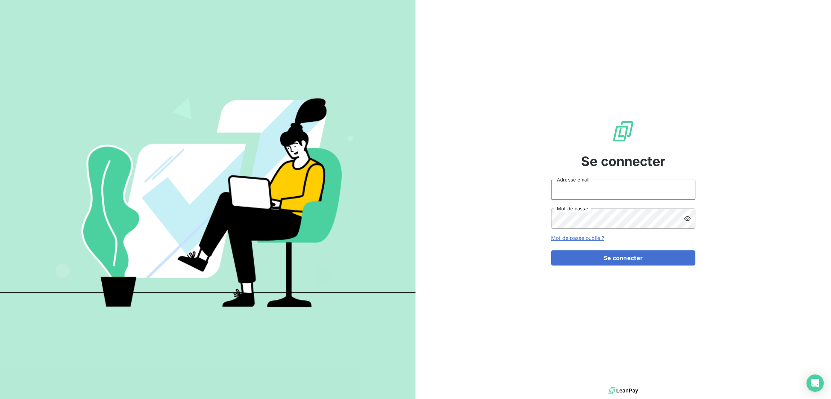
type input "[PERSON_NAME][EMAIL_ADDRESS][PERSON_NAME][DOMAIN_NAME]"
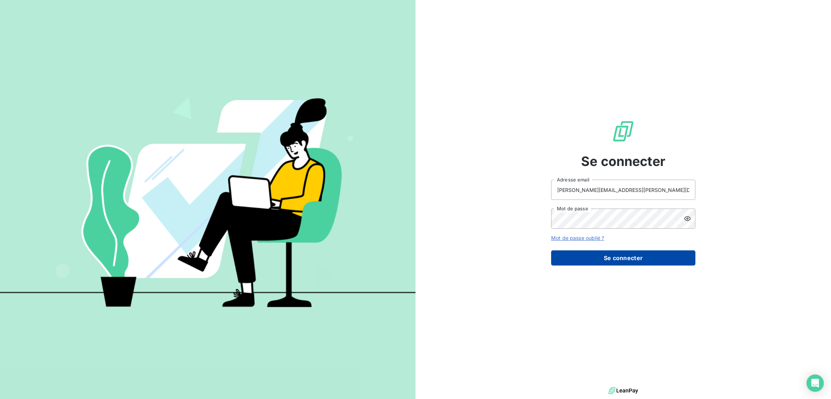
click at [579, 260] on button "Se connecter" at bounding box center [623, 257] width 144 height 15
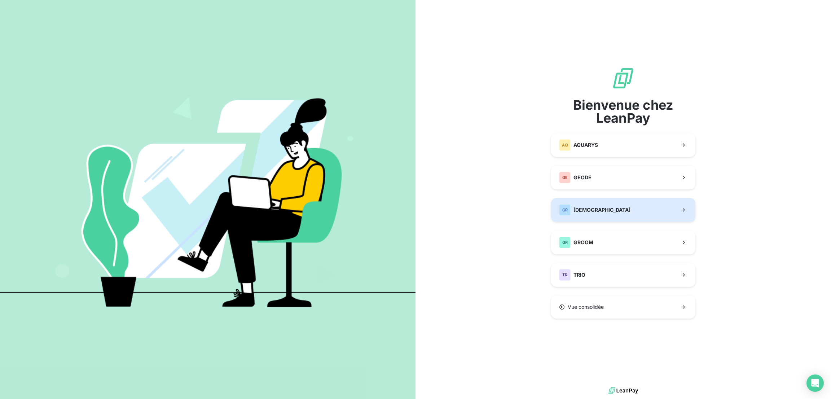
click at [592, 209] on span "[DEMOGRAPHIC_DATA]" at bounding box center [601, 209] width 57 height 7
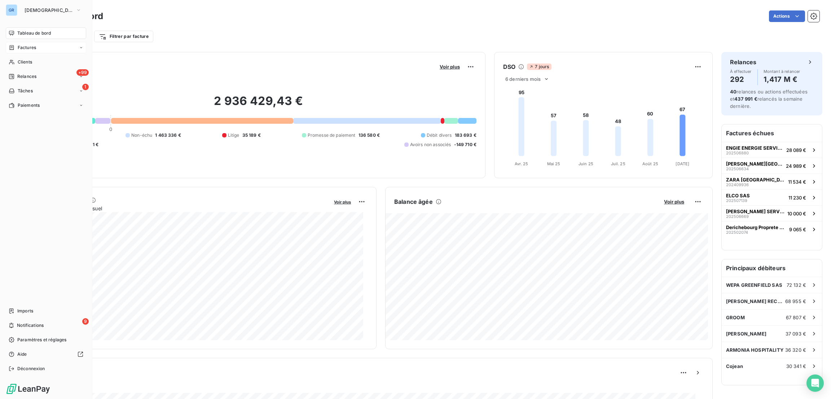
click at [25, 47] on span "Factures" at bounding box center [27, 47] width 18 height 6
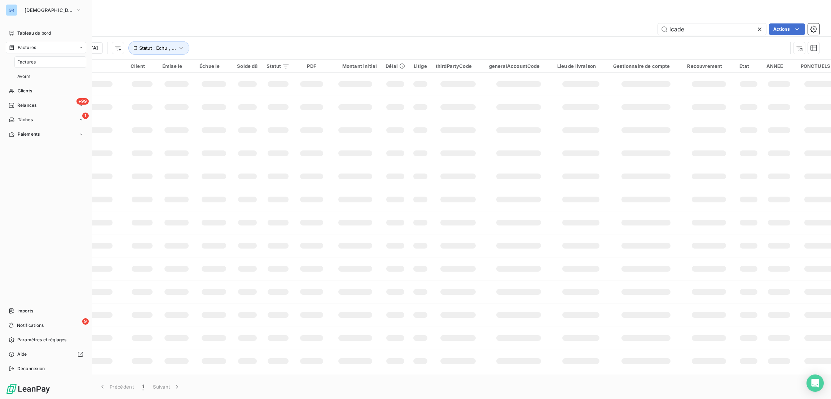
click at [29, 59] on span "Factures" at bounding box center [26, 62] width 18 height 6
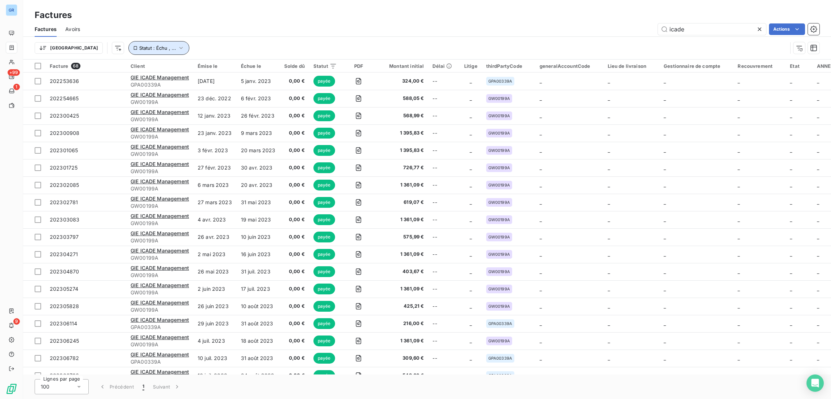
click at [177, 46] on icon "button" at bounding box center [180, 47] width 7 height 7
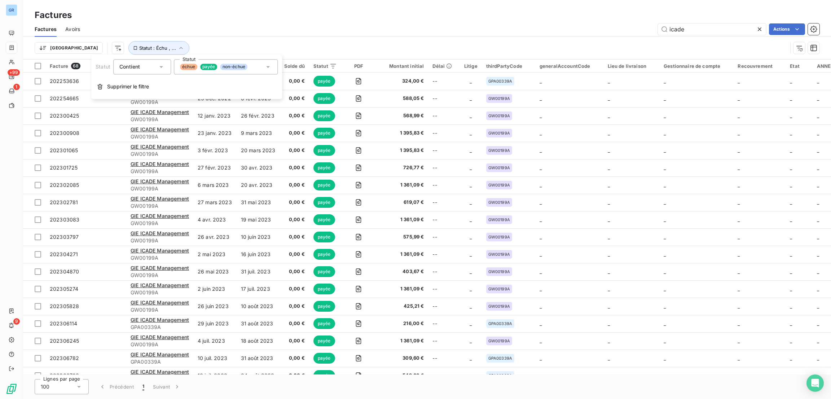
click at [206, 65] on span "payée" at bounding box center [208, 66] width 17 height 6
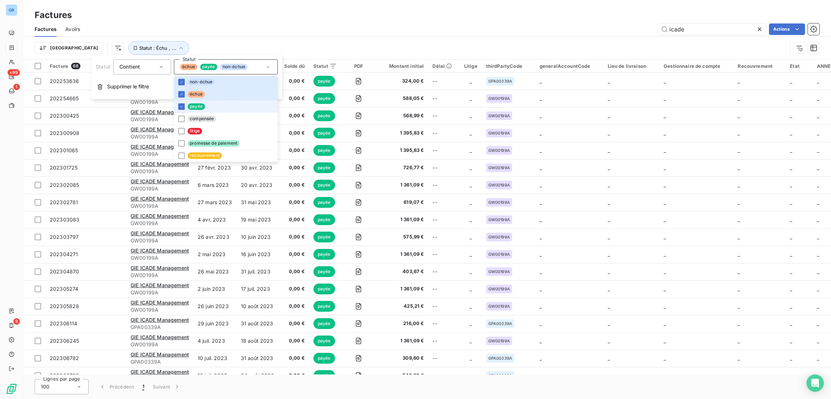
click at [199, 104] on span "payée" at bounding box center [195, 106] width 17 height 6
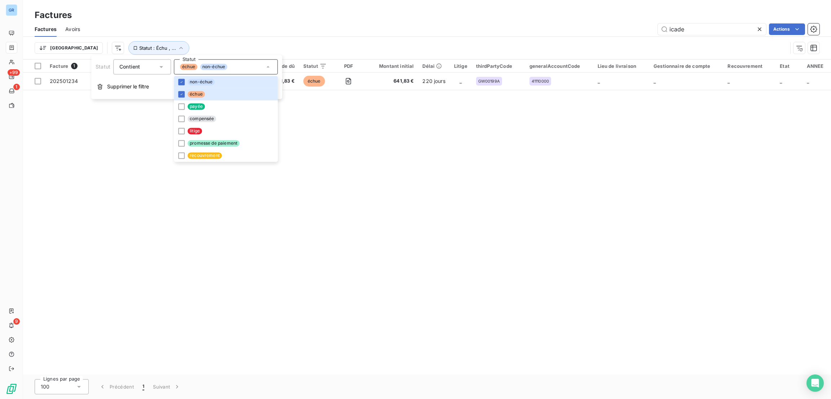
click at [321, 23] on div "icade Actions" at bounding box center [454, 29] width 730 height 12
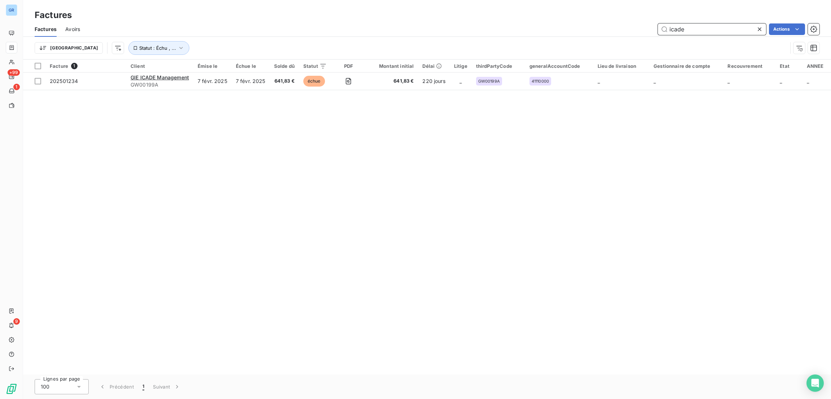
drag, startPoint x: 689, startPoint y: 31, endPoint x: 575, endPoint y: 32, distance: 114.3
click at [575, 32] on div "icade Actions" at bounding box center [454, 29] width 730 height 12
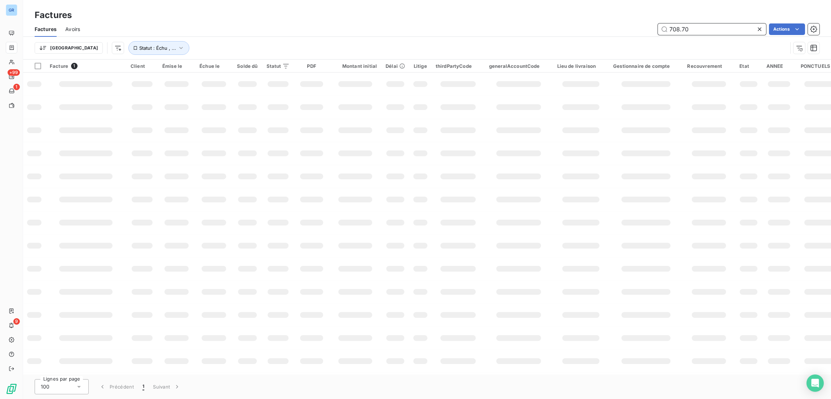
type input "708.70"
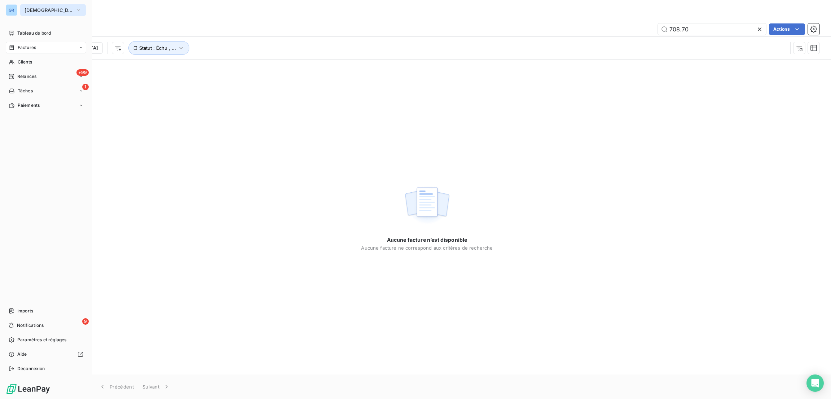
click at [26, 6] on button "[DEMOGRAPHIC_DATA]" at bounding box center [53, 10] width 66 height 12
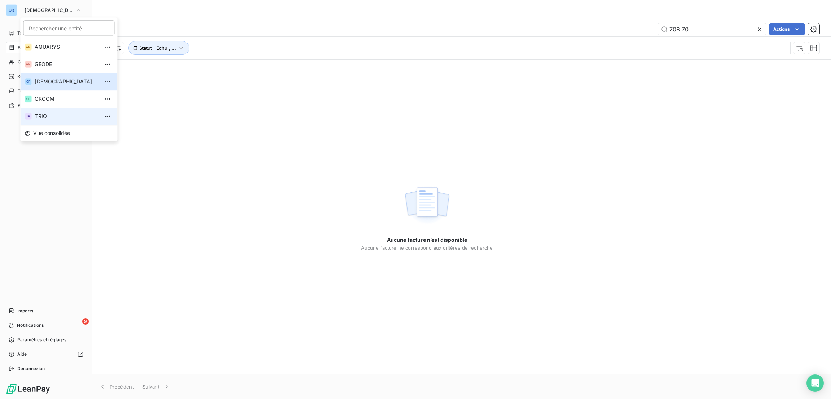
click at [42, 116] on span "TRIO" at bounding box center [67, 115] width 64 height 7
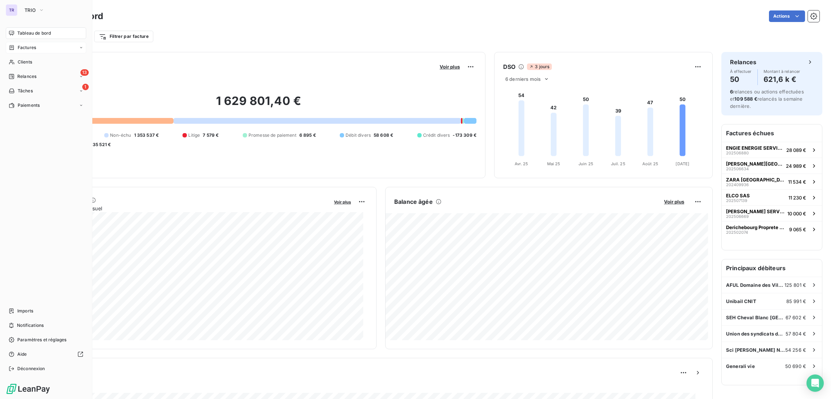
click at [32, 45] on span "Factures" at bounding box center [27, 47] width 18 height 6
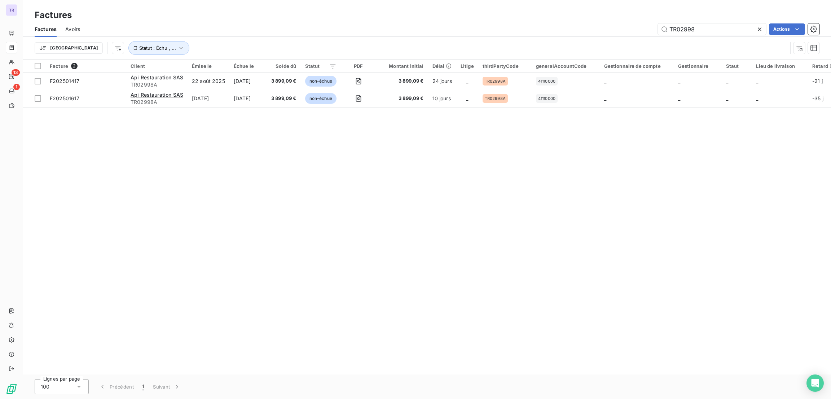
drag, startPoint x: 707, startPoint y: 25, endPoint x: 559, endPoint y: 25, distance: 148.2
click at [559, 25] on div "TR02998 Actions" at bounding box center [454, 29] width 730 height 12
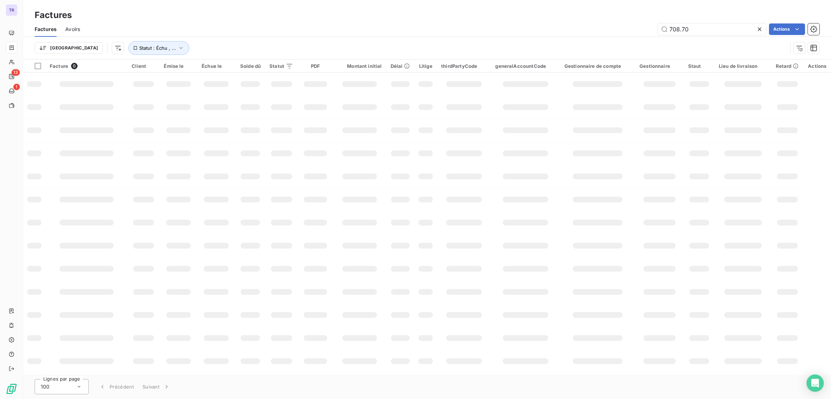
type input "708.70"
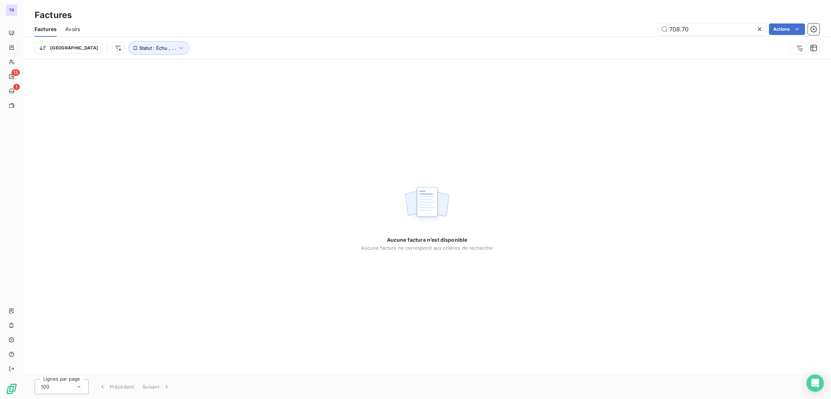
click at [696, 35] on div "Factures Avoirs 708.70 Actions" at bounding box center [427, 29] width 808 height 15
drag, startPoint x: 696, startPoint y: 26, endPoint x: 507, endPoint y: 30, distance: 188.3
click at [507, 30] on div "708.70 Actions" at bounding box center [454, 29] width 730 height 12
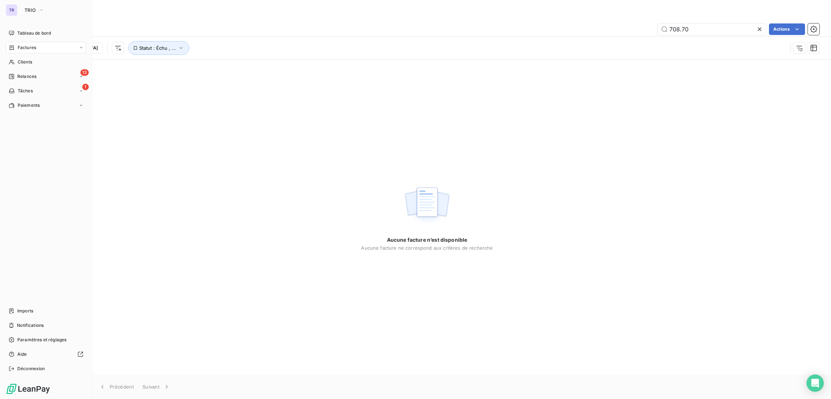
click at [12, 9] on div "TR" at bounding box center [12, 10] width 12 height 12
click at [25, 6] on button "TRIO" at bounding box center [34, 10] width 28 height 12
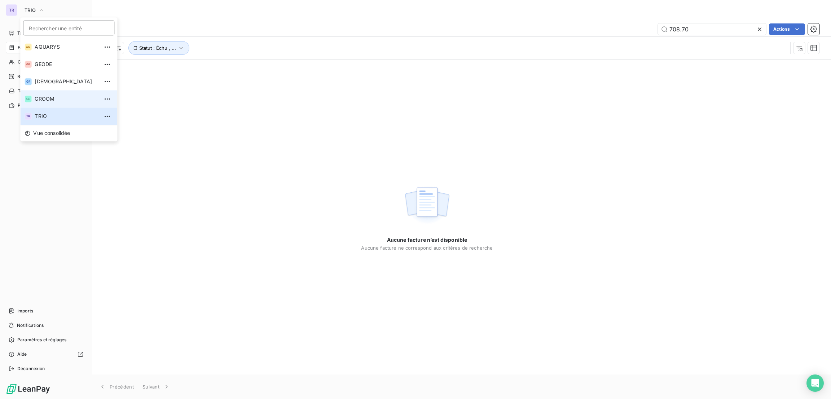
click at [49, 98] on span "GROOM" at bounding box center [67, 98] width 64 height 7
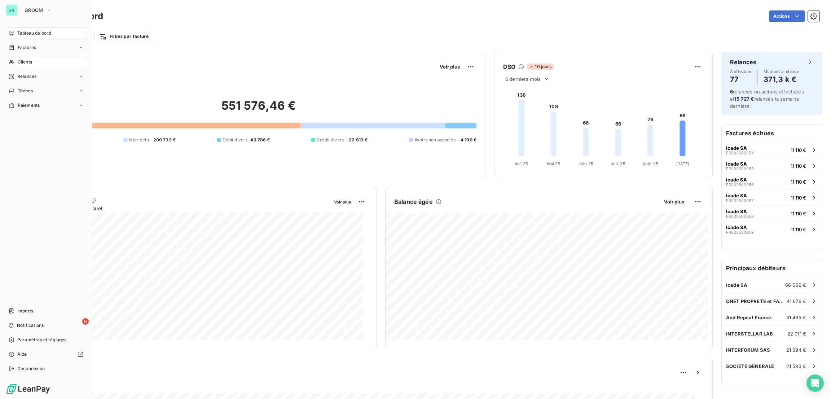
click at [26, 63] on span "Clients" at bounding box center [25, 62] width 14 height 6
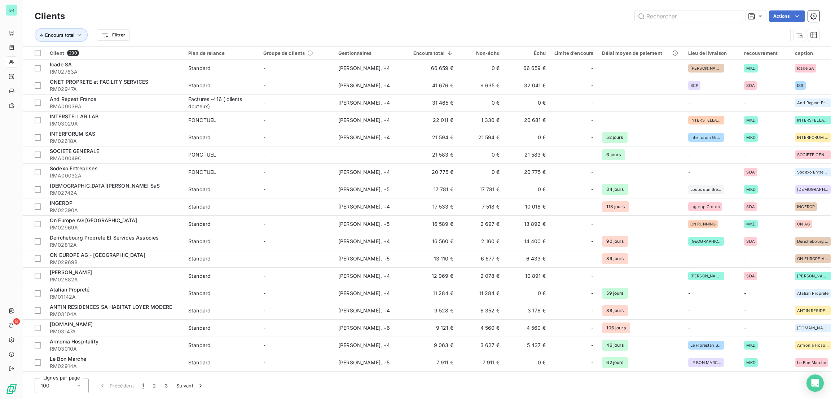
type input "f"
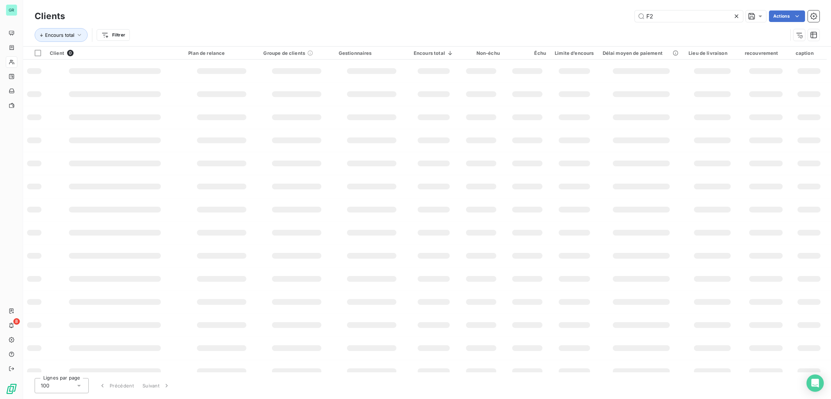
type input "F"
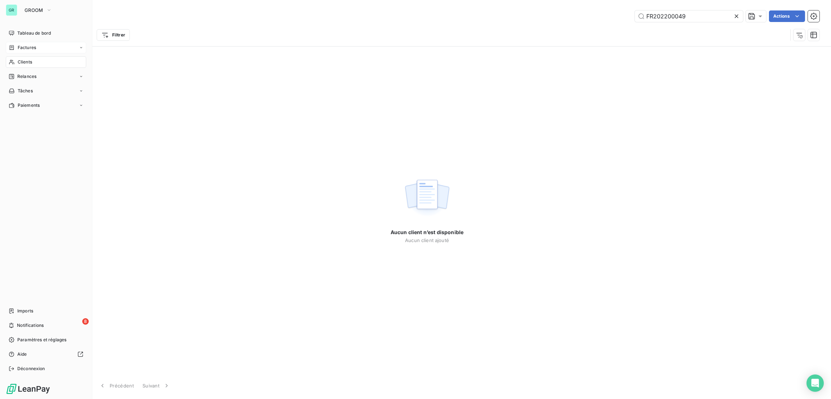
type input "FR202200049"
click at [49, 48] on div "Factures" at bounding box center [46, 48] width 80 height 12
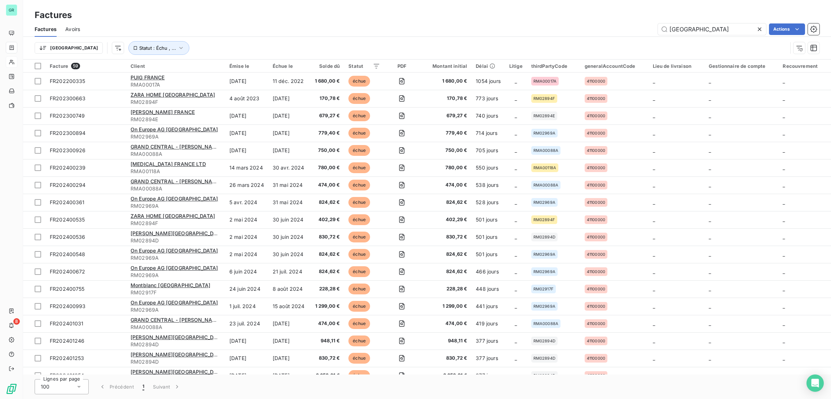
drag, startPoint x: 698, startPoint y: 34, endPoint x: 592, endPoint y: 22, distance: 107.0
click at [592, 22] on div "Factures Avoirs france Actions" at bounding box center [427, 29] width 808 height 15
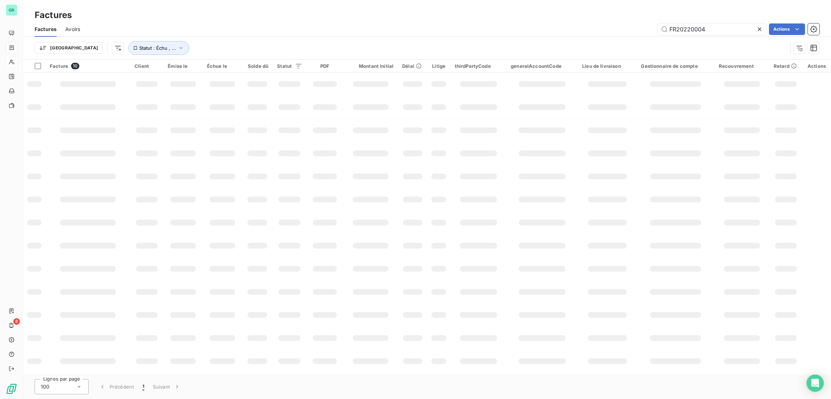
type input "FR202200049"
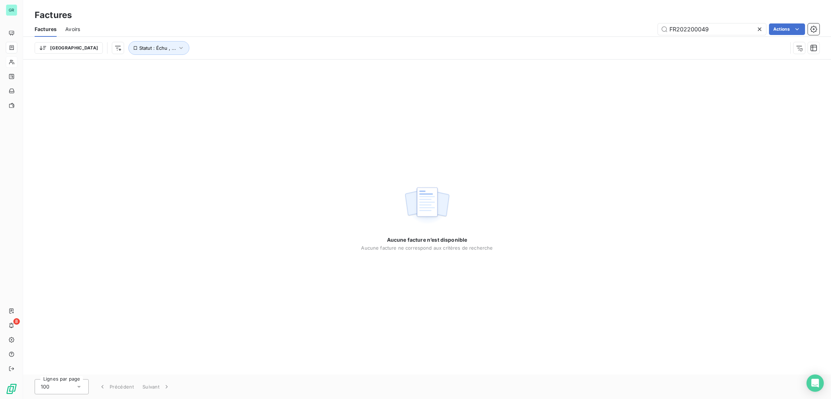
click at [78, 29] on span "Avoirs" at bounding box center [72, 29] width 15 height 7
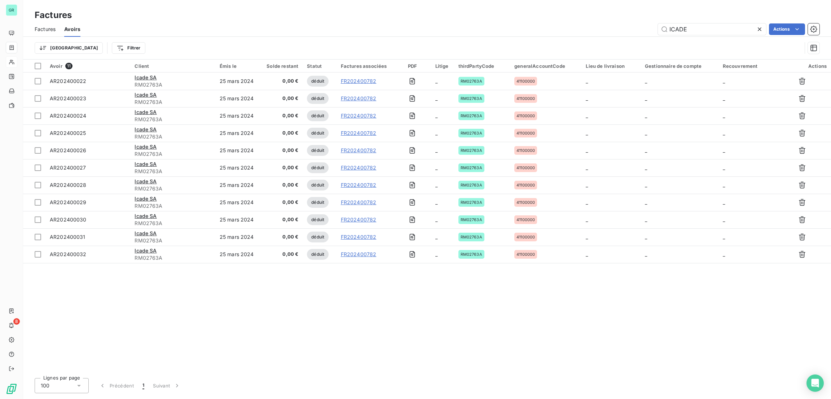
drag, startPoint x: 704, startPoint y: 30, endPoint x: 586, endPoint y: 37, distance: 118.5
click at [586, 37] on div "Factures Avoirs ICADE Actions Trier Filtrer" at bounding box center [427, 40] width 808 height 37
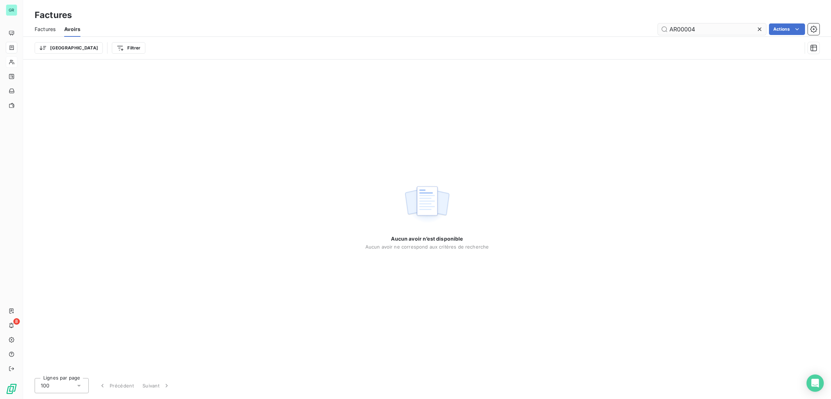
click at [677, 28] on input "AR00004" at bounding box center [712, 29] width 108 height 12
click at [705, 28] on input "AR202200004" at bounding box center [712, 29] width 108 height 12
type input "AR2022004"
click at [46, 29] on span "Factures" at bounding box center [45, 29] width 21 height 7
drag, startPoint x: 717, startPoint y: 27, endPoint x: 468, endPoint y: 32, distance: 249.6
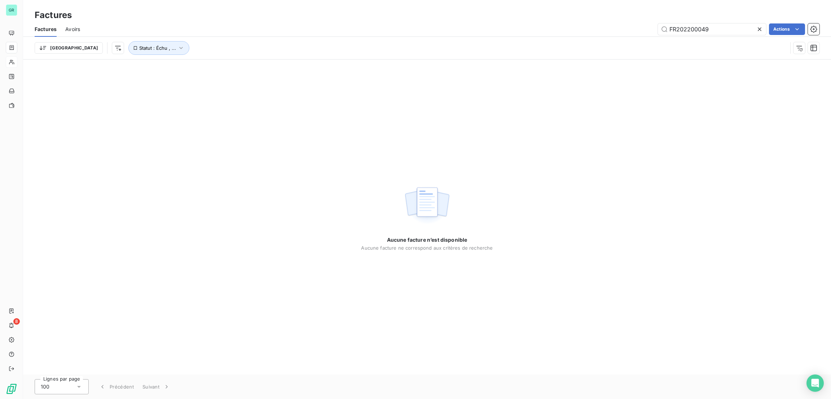
click at [468, 32] on div "FR202200049 Actions" at bounding box center [454, 29] width 730 height 12
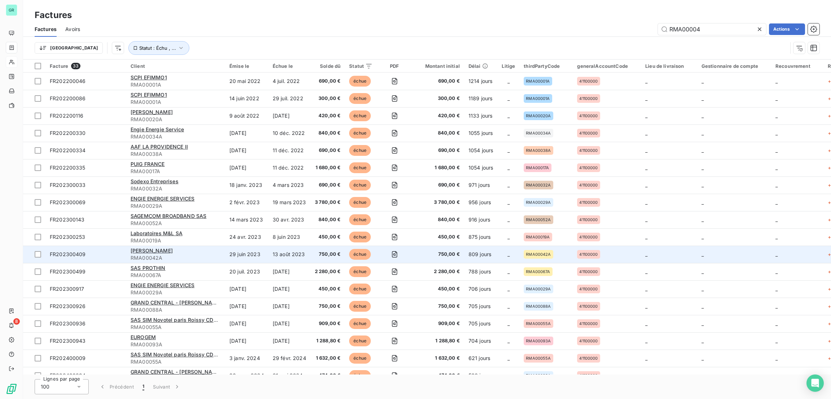
type input "RMA00004"
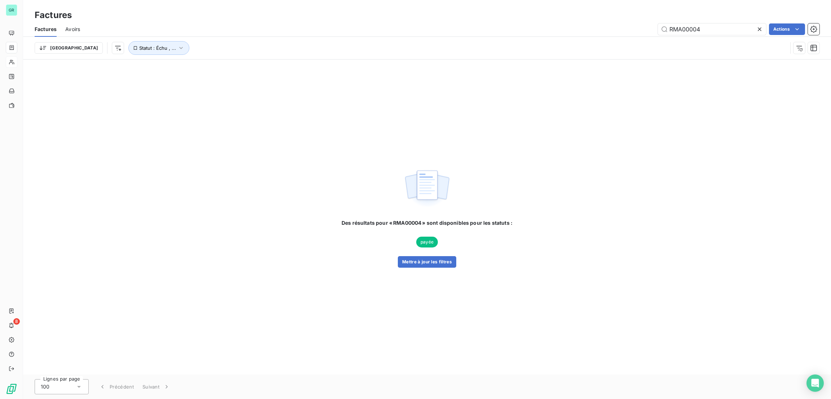
click at [130, 57] on div "Trier Statut : Échu , ..." at bounding box center [427, 48] width 785 height 22
click at [139, 47] on span "Statut : Échu , ..." at bounding box center [157, 48] width 37 height 6
click at [186, 68] on span "échue" at bounding box center [188, 66] width 17 height 6
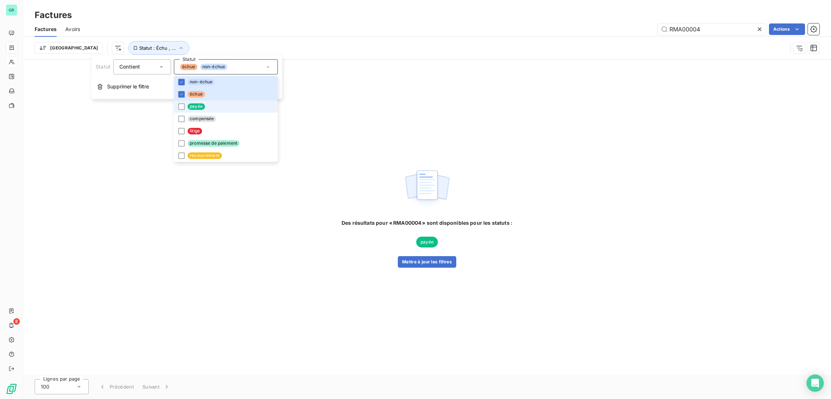
click at [198, 106] on span "payée" at bounding box center [195, 106] width 17 height 6
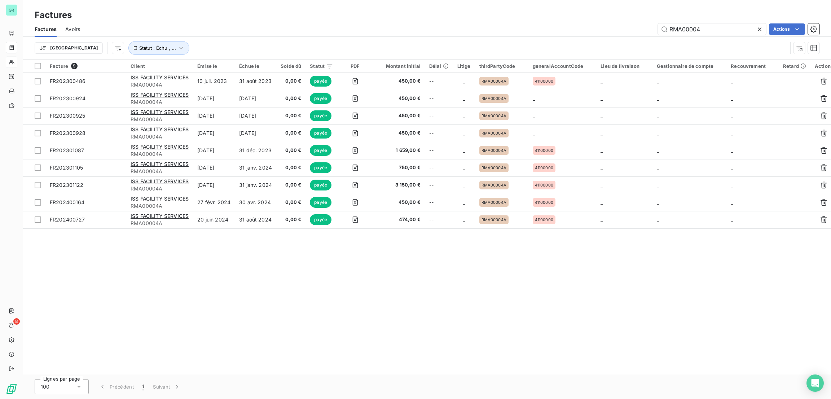
click at [384, 9] on div "Factures" at bounding box center [427, 15] width 808 height 13
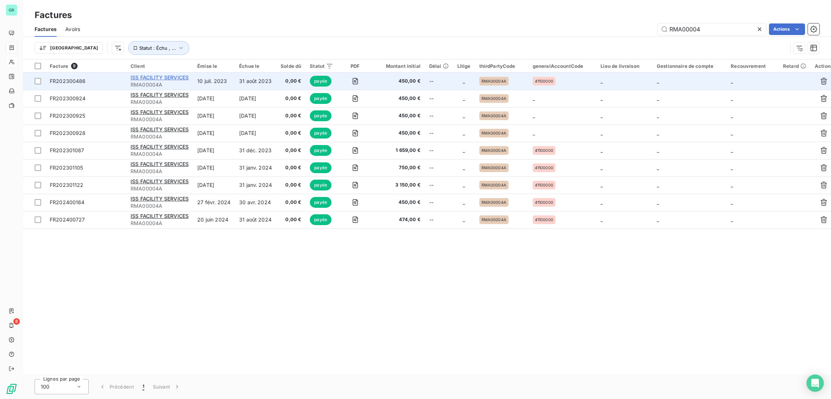
click at [184, 78] on span "ISS FACILITY SERVICES" at bounding box center [160, 77] width 58 height 6
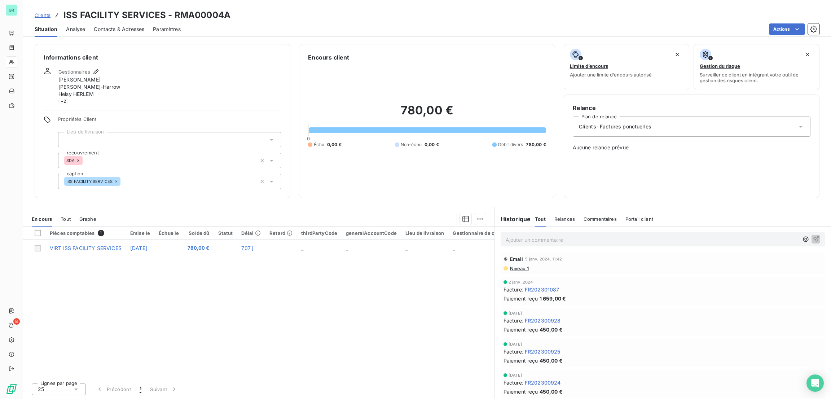
scroll to position [357, 0]
click at [127, 28] on span "Contacts & Adresses" at bounding box center [119, 29] width 50 height 7
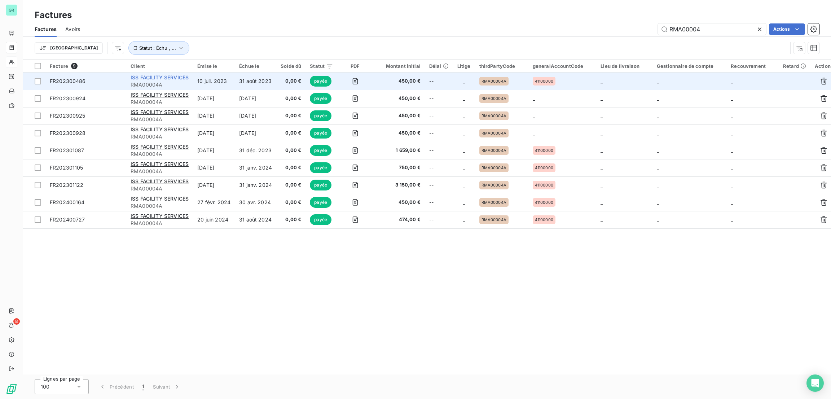
click at [164, 77] on span "ISS FACILITY SERVICES" at bounding box center [160, 77] width 58 height 6
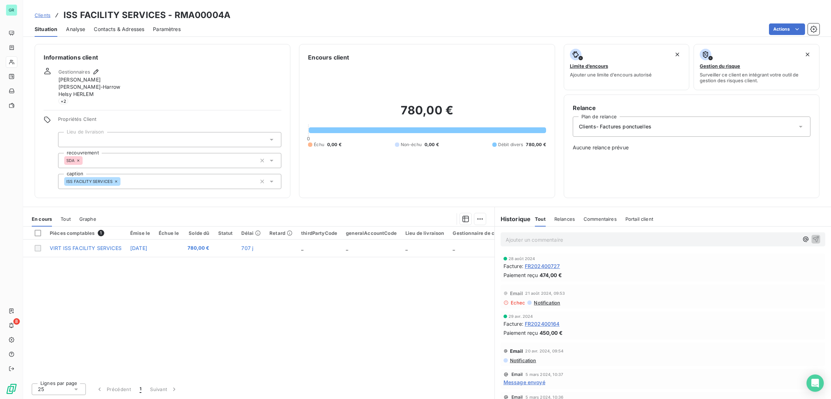
click at [67, 217] on span "Tout" at bounding box center [66, 219] width 10 height 6
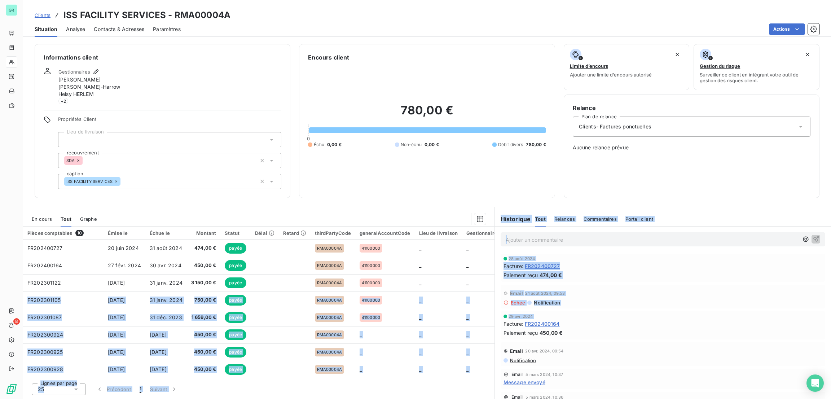
scroll to position [0, 72]
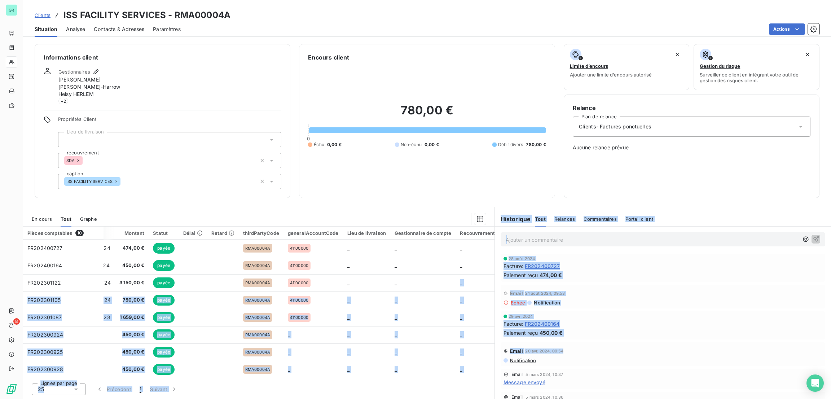
drag, startPoint x: 490, startPoint y: 284, endPoint x: 503, endPoint y: 361, distance: 78.6
click at [503, 361] on div "En cours Tout Graphe Pièces comptables 10 Émise le Échue le Montant Statut Déla…" at bounding box center [427, 303] width 808 height 192
click at [670, 322] on div "Facture : FR202400164" at bounding box center [662, 324] width 319 height 8
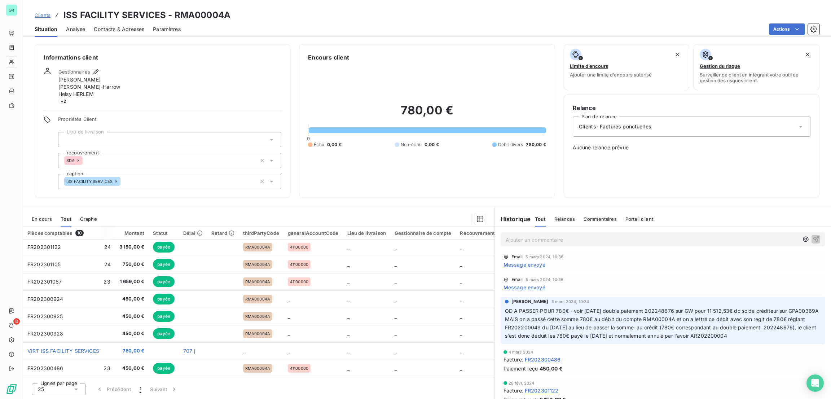
scroll to position [142, 0]
click at [808, 308] on p "OD A PASSER POUR 780€ - voir 27/07/2022 double paiement 202248676 sur GW pour 1…" at bounding box center [663, 321] width 316 height 33
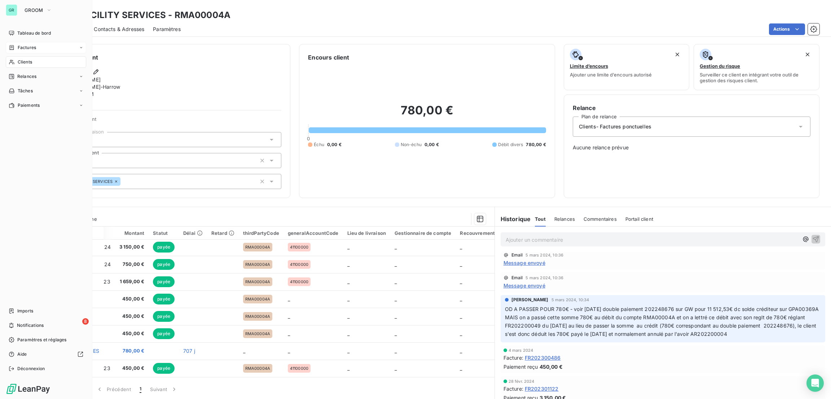
click at [34, 47] on span "Factures" at bounding box center [27, 47] width 18 height 6
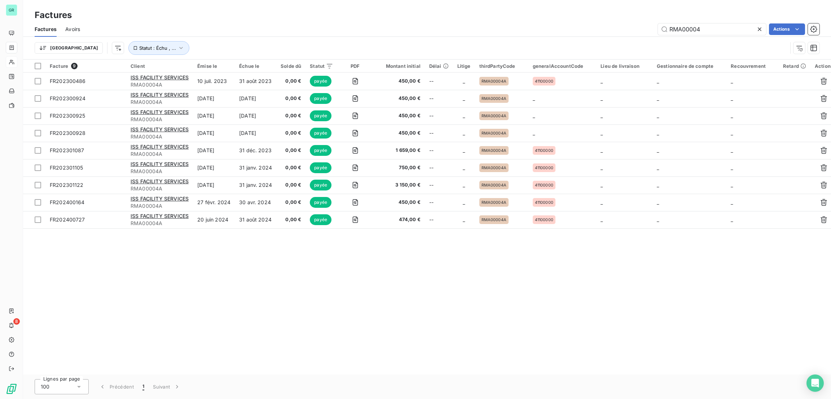
drag, startPoint x: 718, startPoint y: 28, endPoint x: 598, endPoint y: 41, distance: 120.8
click at [598, 41] on div "Factures Avoirs RMA00004 Actions Trier Statut : Échu , ..." at bounding box center [427, 40] width 808 height 37
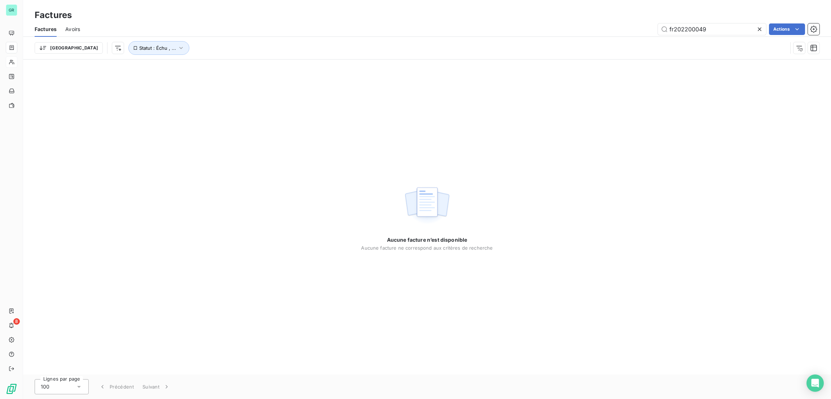
drag, startPoint x: 711, startPoint y: 31, endPoint x: 577, endPoint y: 16, distance: 135.0
click at [577, 16] on div "Factures Factures Avoirs fr202200049 Actions Trier Statut : Échu , ..." at bounding box center [427, 29] width 808 height 59
type input "fr202200049"
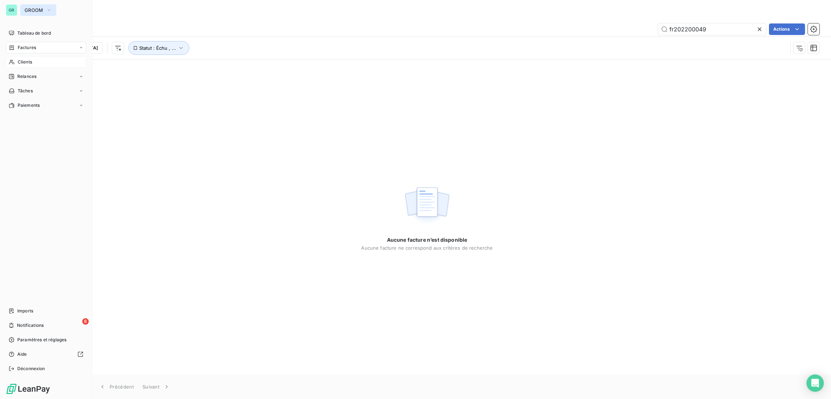
click at [26, 9] on span "GROOM" at bounding box center [34, 10] width 19 height 6
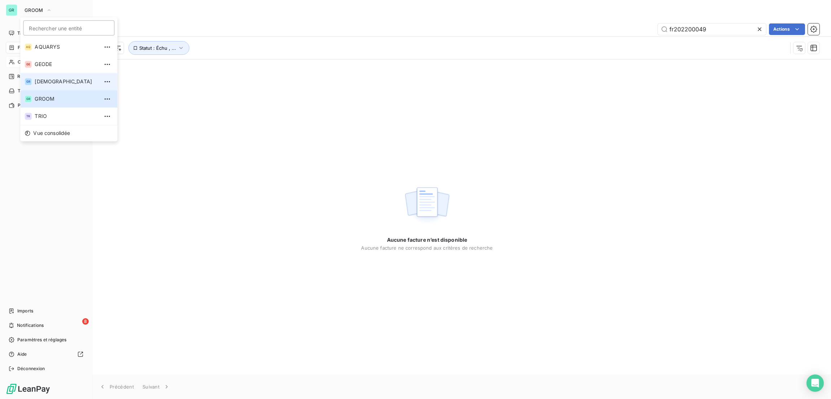
click at [65, 84] on span "[DEMOGRAPHIC_DATA]" at bounding box center [67, 81] width 64 height 7
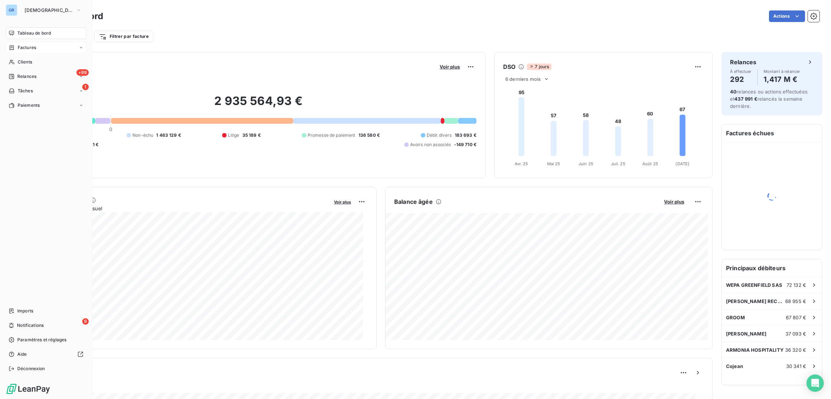
click at [37, 43] on div "Factures" at bounding box center [46, 48] width 80 height 12
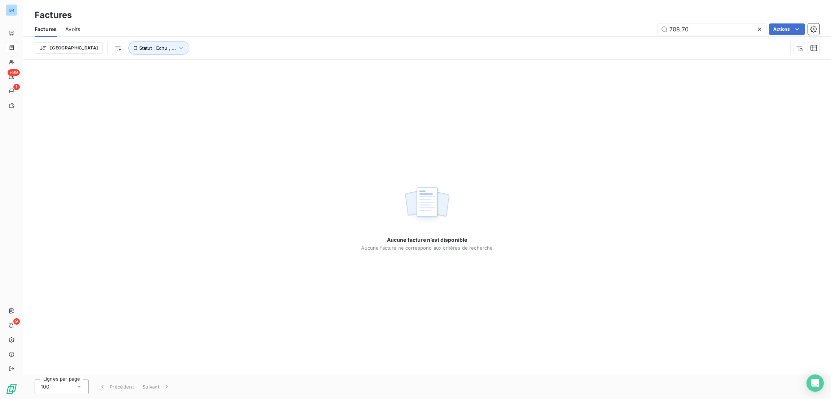
drag, startPoint x: 722, startPoint y: 32, endPoint x: 571, endPoint y: 36, distance: 150.4
click at [571, 36] on div "Factures Avoirs 708.70 Actions" at bounding box center [427, 29] width 808 height 15
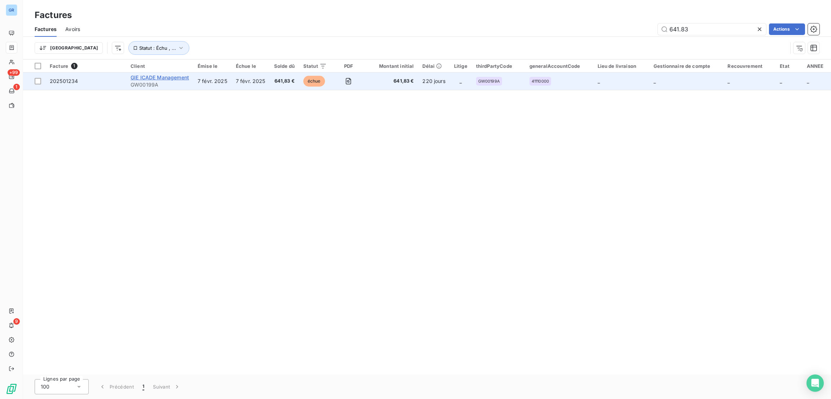
type input "641.83"
click at [188, 76] on span "GIE ICADE Management" at bounding box center [160, 77] width 58 height 6
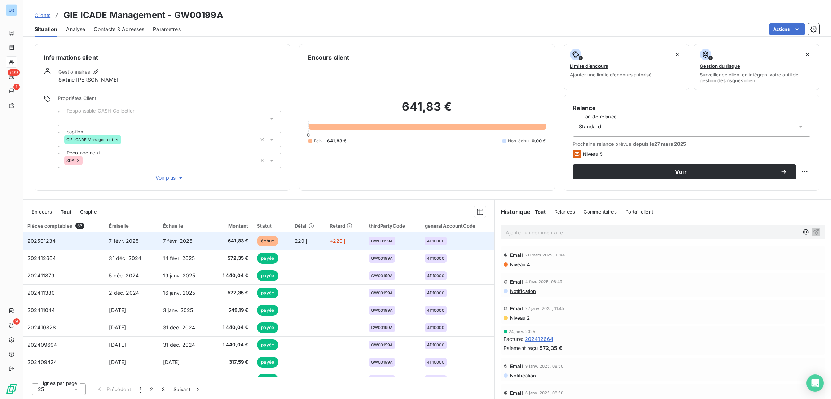
click at [54, 243] on span "202501234" at bounding box center [41, 241] width 28 height 6
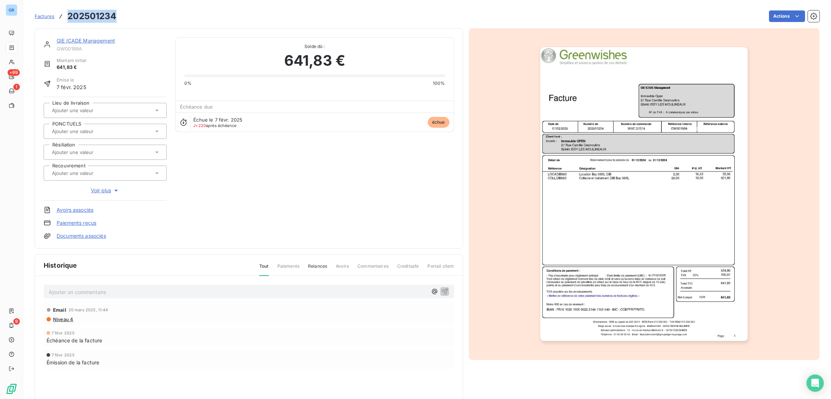
drag, startPoint x: 118, startPoint y: 20, endPoint x: 68, endPoint y: 14, distance: 50.5
click at [68, 14] on div "Factures 202501234 Actions" at bounding box center [427, 16] width 785 height 15
copy h3 "202501234"
click at [116, 14] on div "Factures 202501234 Actions" at bounding box center [427, 16] width 785 height 15
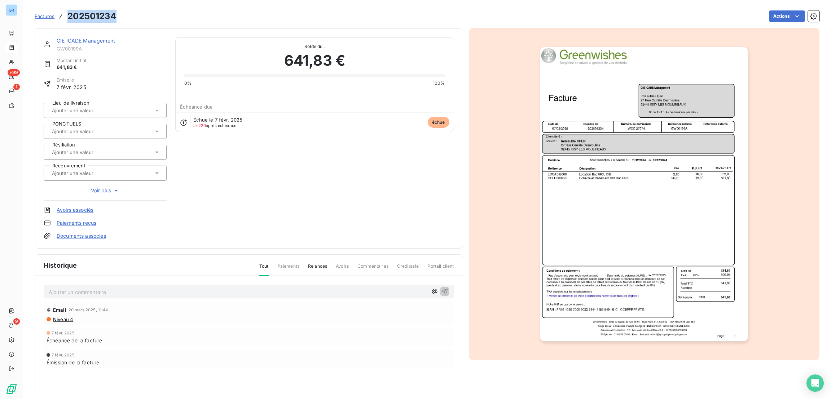
drag, startPoint x: 118, startPoint y: 14, endPoint x: 67, endPoint y: 15, distance: 50.8
click at [67, 15] on div "Factures 202501234 Actions" at bounding box center [427, 16] width 785 height 15
copy h3 "202501234"
click at [94, 40] on link "GIE ICADE Management" at bounding box center [86, 40] width 58 height 6
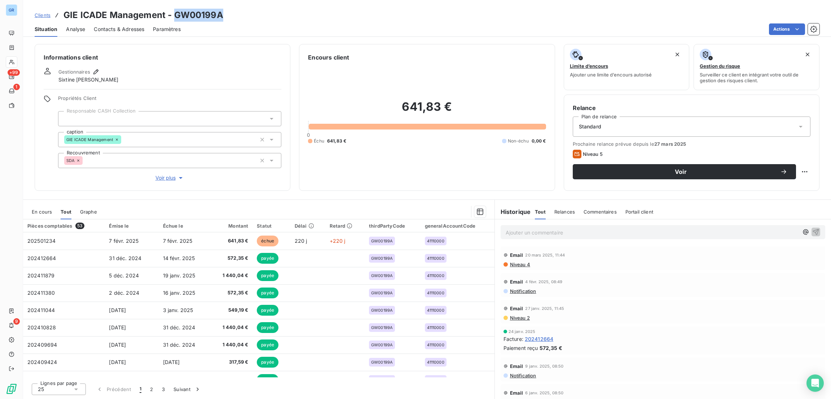
drag, startPoint x: 224, startPoint y: 14, endPoint x: 176, endPoint y: 9, distance: 48.2
click at [176, 9] on div "Clients GIE ICADE Management - GW00199A" at bounding box center [427, 15] width 808 height 13
copy h3 "GW00199A"
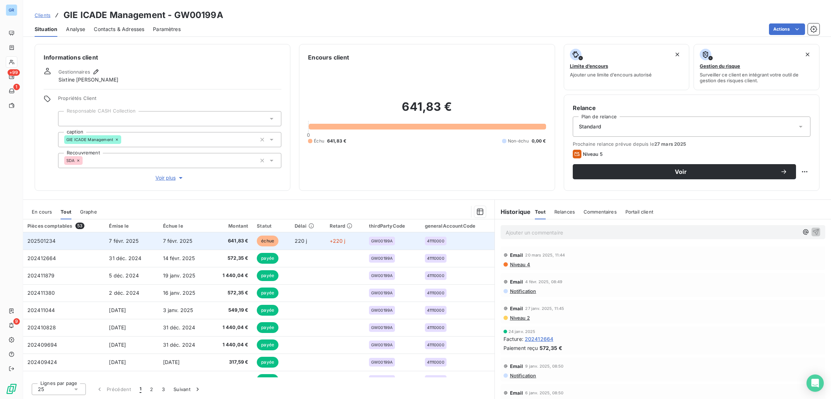
click at [154, 240] on td "7 févr. 2025" at bounding box center [132, 240] width 54 height 17
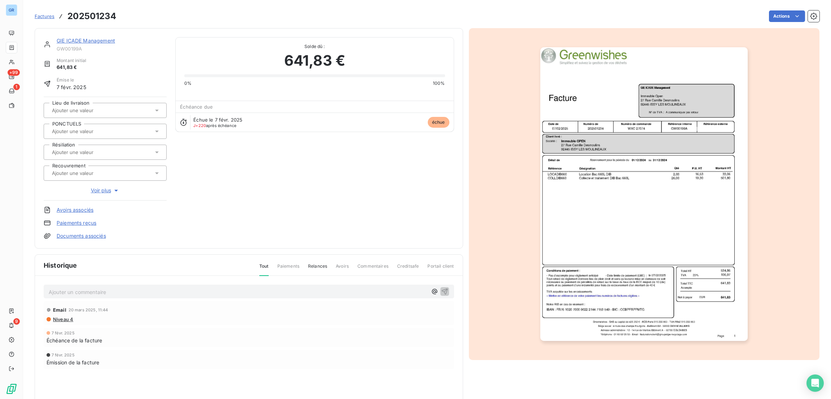
click at [154, 240] on div "GIE ICADE Management GW00199A Montant initial 641,83 € Émise le 7 févr. 2025 Li…" at bounding box center [249, 138] width 428 height 220
drag, startPoint x: 118, startPoint y: 15, endPoint x: 70, endPoint y: 11, distance: 48.5
click at [70, 11] on div "Factures 202501234 Actions" at bounding box center [427, 16] width 785 height 15
copy h3 "202501234"
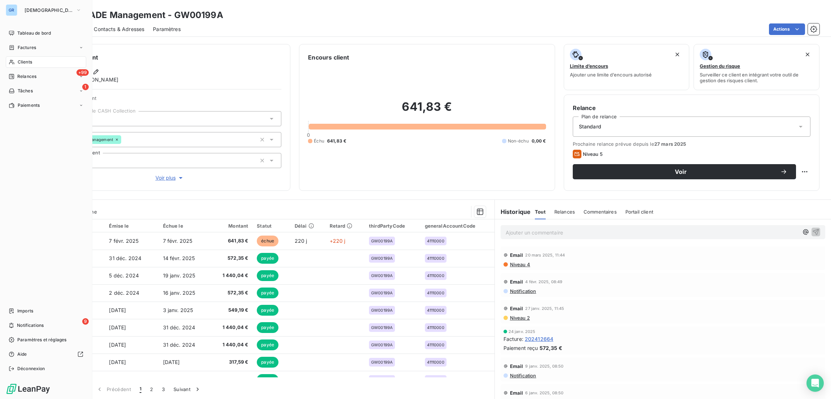
click at [29, 61] on span "Clients" at bounding box center [25, 62] width 14 height 6
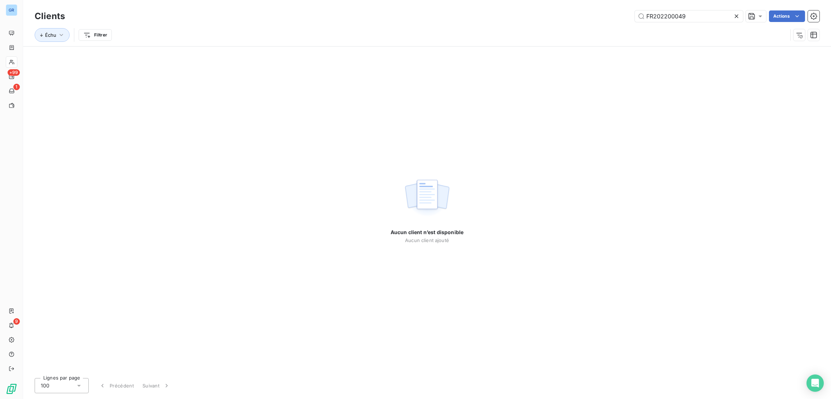
drag, startPoint x: 695, startPoint y: 17, endPoint x: 551, endPoint y: 34, distance: 145.2
click at [551, 34] on div "Clients FR202200049 Actions Échu Filtrer" at bounding box center [427, 27] width 785 height 37
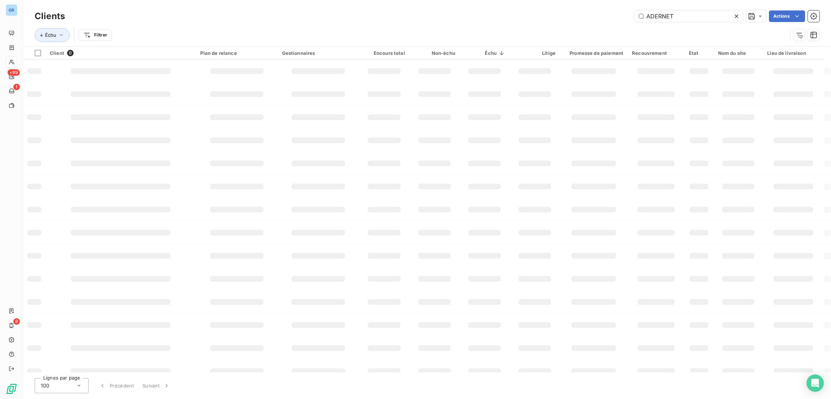
type input "ADERNET"
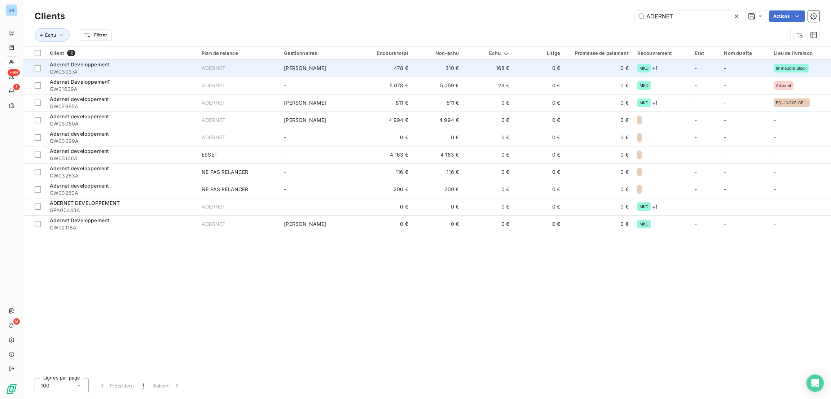
click at [96, 61] on span "Adernet Developpement" at bounding box center [79, 64] width 59 height 6
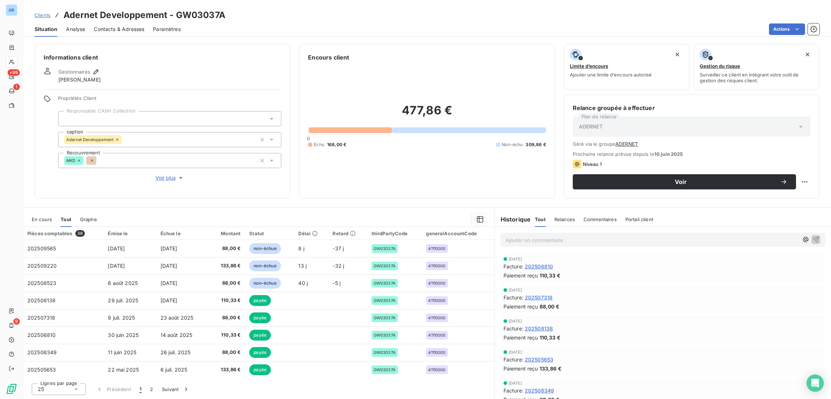
click at [32, 220] on span "En cours" at bounding box center [42, 219] width 20 height 6
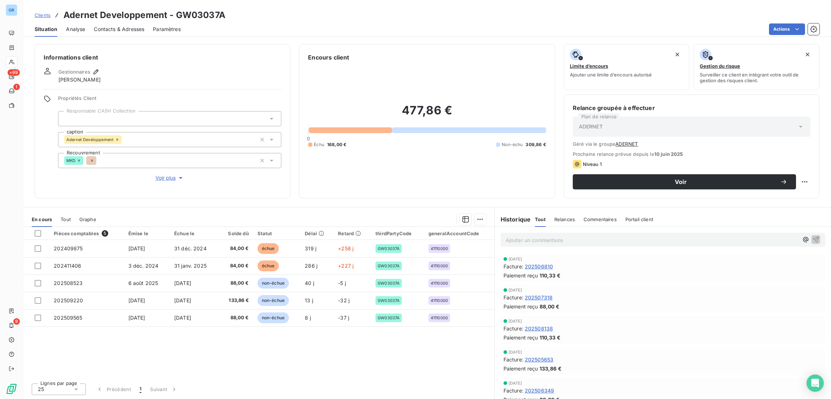
click at [262, 177] on button "Voir plus" at bounding box center [169, 178] width 223 height 8
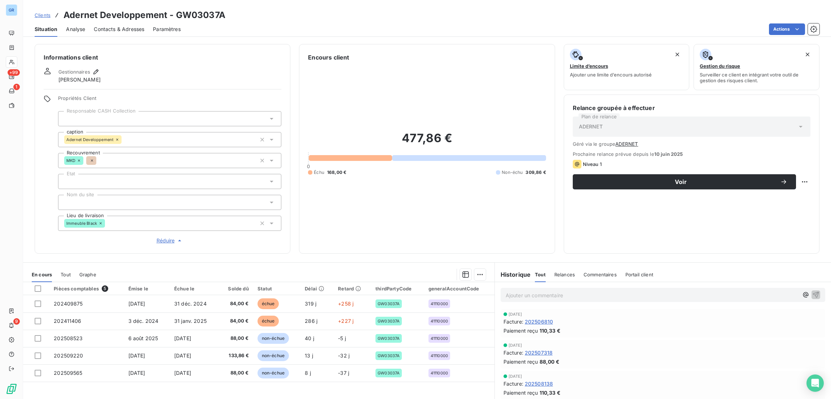
click at [322, 250] on div "Encours client 477,86 € 0 Échu 168,00 € Non-échu 309,86 €" at bounding box center [427, 148] width 256 height 209
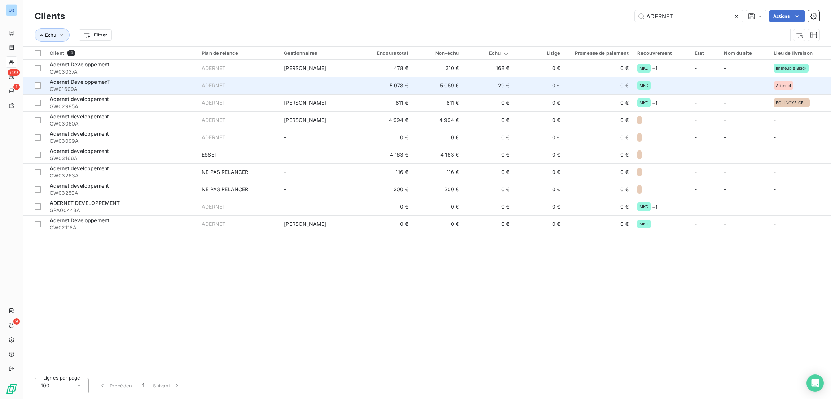
click at [395, 89] on td "5 078 €" at bounding box center [387, 85] width 50 height 17
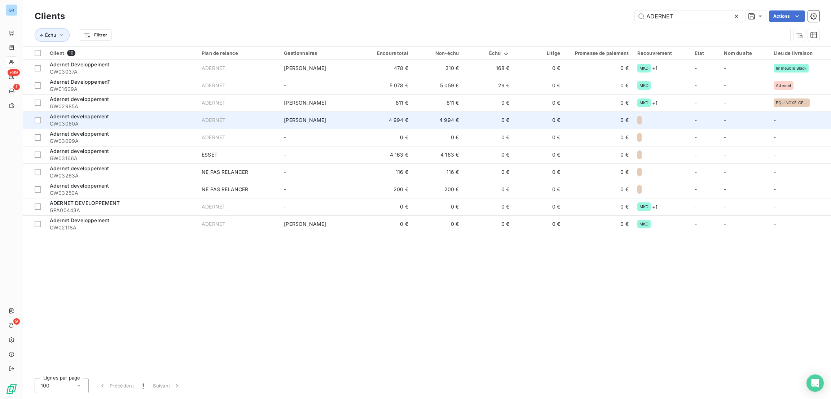
click at [399, 116] on td "4 994 €" at bounding box center [387, 119] width 50 height 17
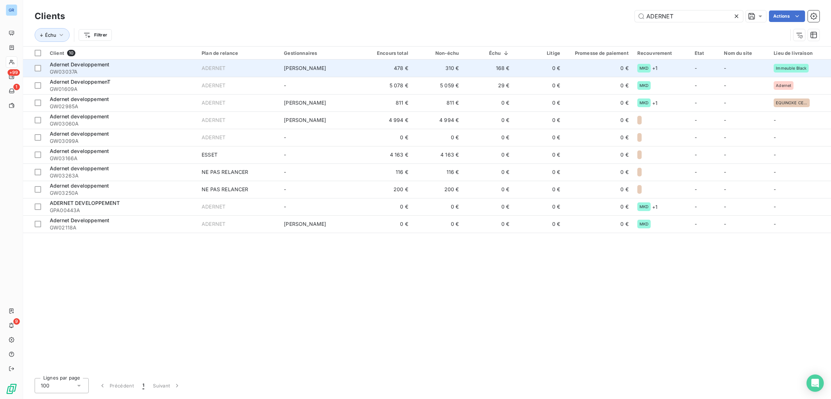
click at [90, 62] on span "Adernet Developpement" at bounding box center [79, 64] width 59 height 6
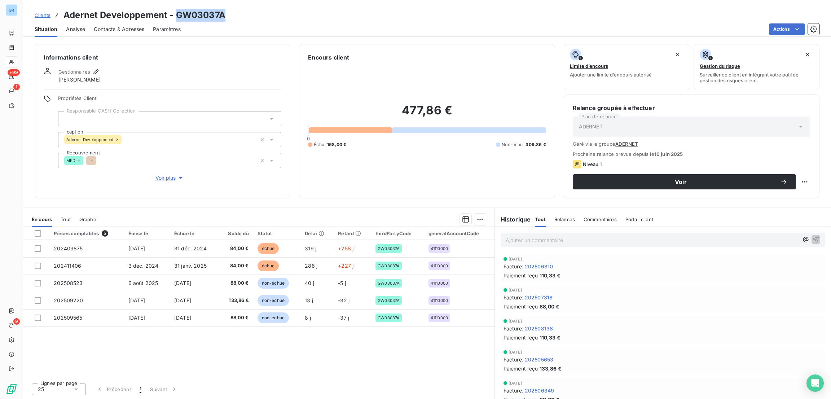
drag, startPoint x: 228, startPoint y: 14, endPoint x: 177, endPoint y: 13, distance: 51.2
click at [177, 13] on div "Clients Adernet Developpement - GW03037A" at bounding box center [427, 15] width 808 height 13
copy h3 "GW03037A"
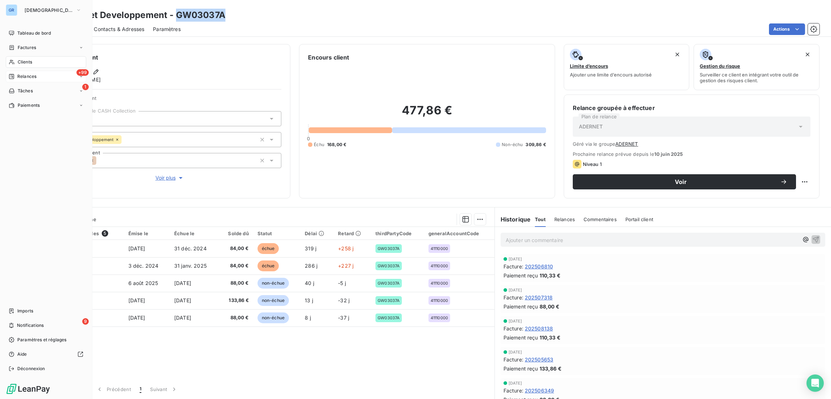
click at [36, 76] on div "+99 Relances" at bounding box center [46, 77] width 80 height 12
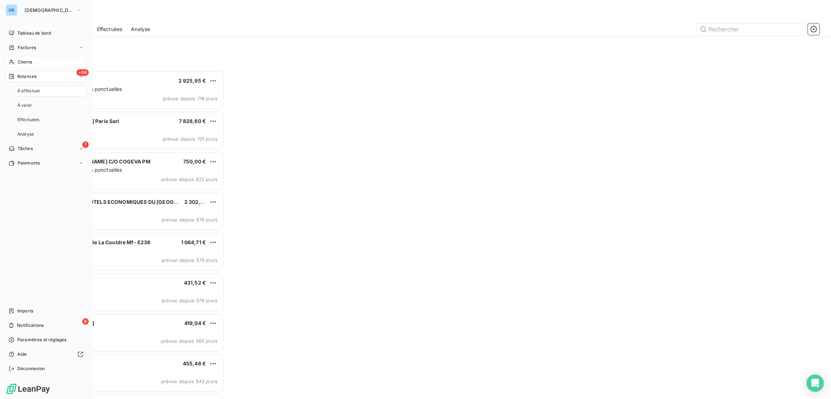
scroll to position [319, 181]
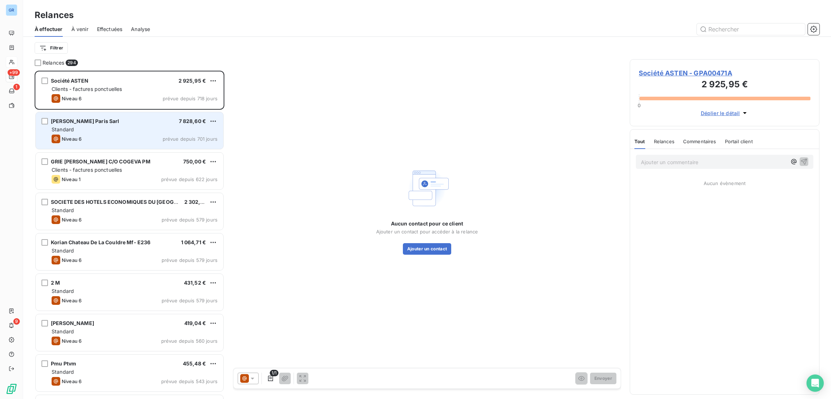
click at [146, 135] on div "Niveau 6 prévue depuis 701 jours" at bounding box center [135, 138] width 166 height 9
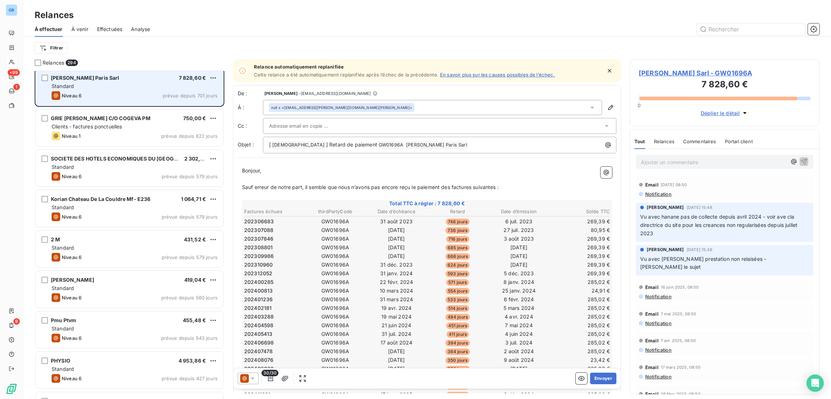
scroll to position [65, 0]
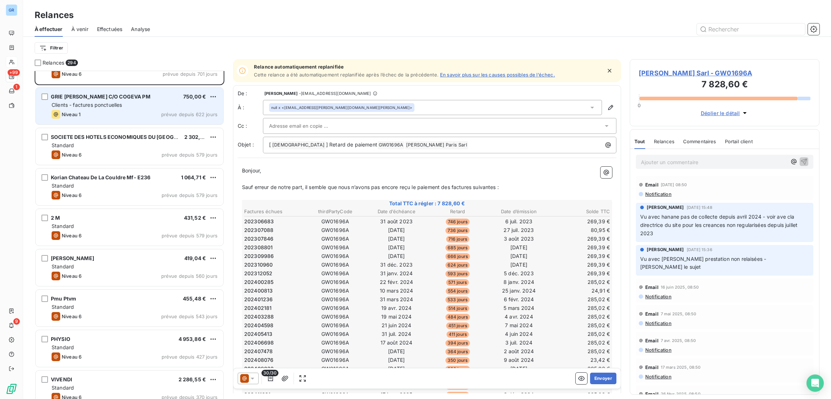
click at [139, 111] on div "Niveau 1 prévue depuis 622 jours" at bounding box center [135, 114] width 166 height 9
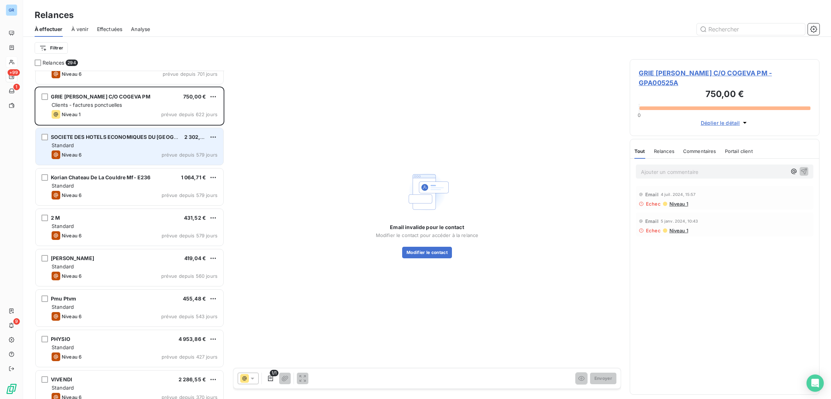
click at [140, 136] on span "SOCIETE DES HOTELS ECONOMIQUES DU NORD PARISIEN" at bounding box center [130, 137] width 159 height 6
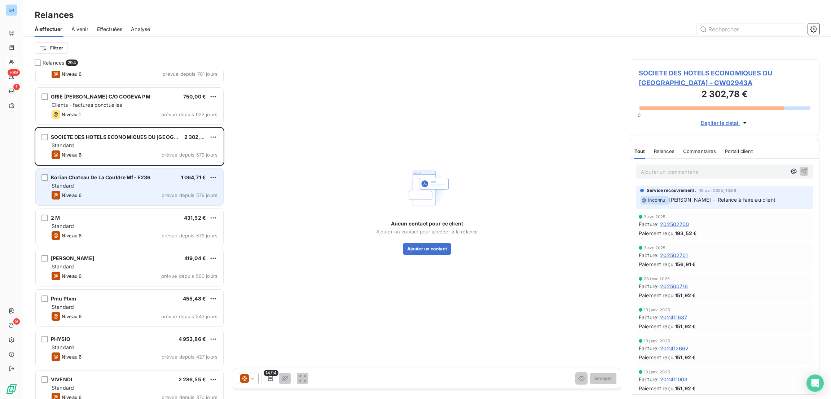
click at [152, 184] on div "Standard" at bounding box center [135, 185] width 166 height 7
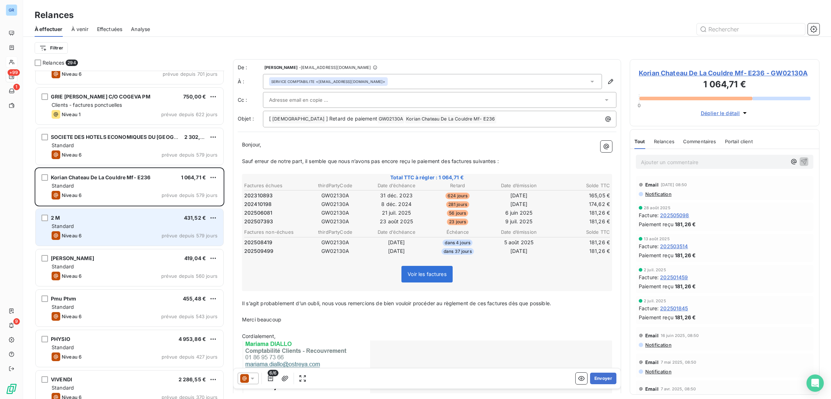
click at [162, 217] on div "2 M 431,52 €" at bounding box center [135, 218] width 166 height 6
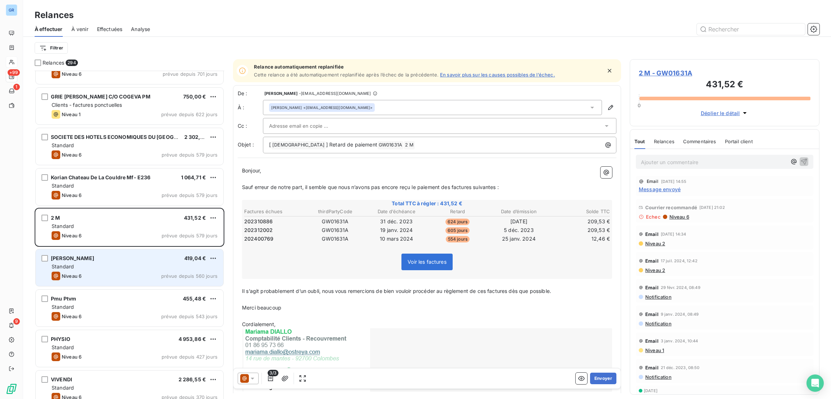
click at [161, 258] on div "Juad Sarl 419,04 €" at bounding box center [135, 258] width 166 height 6
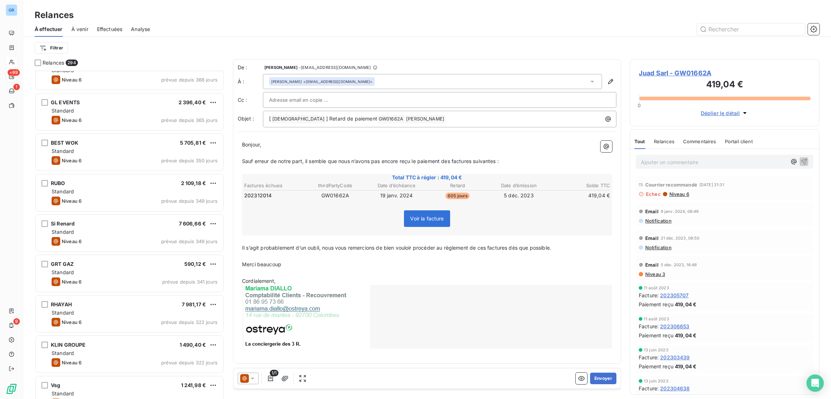
scroll to position [476, 0]
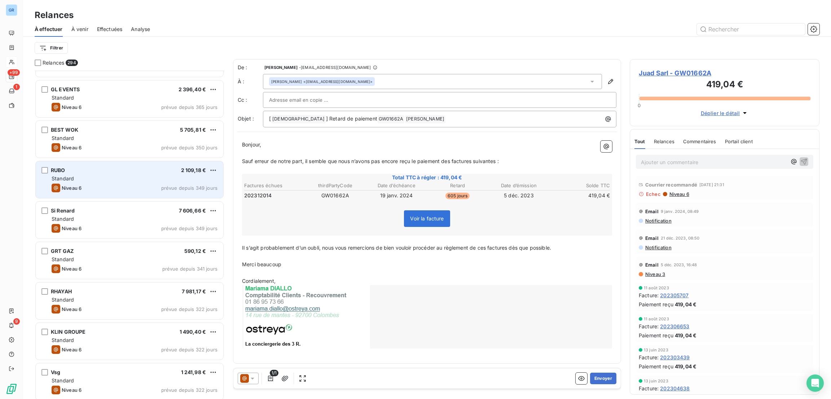
click at [111, 186] on div "Niveau 6 prévue depuis 349 jours" at bounding box center [135, 188] width 166 height 9
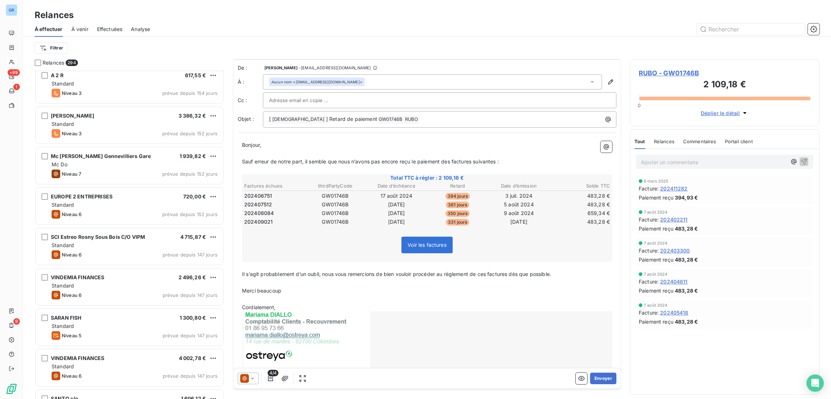
scroll to position [4067, 0]
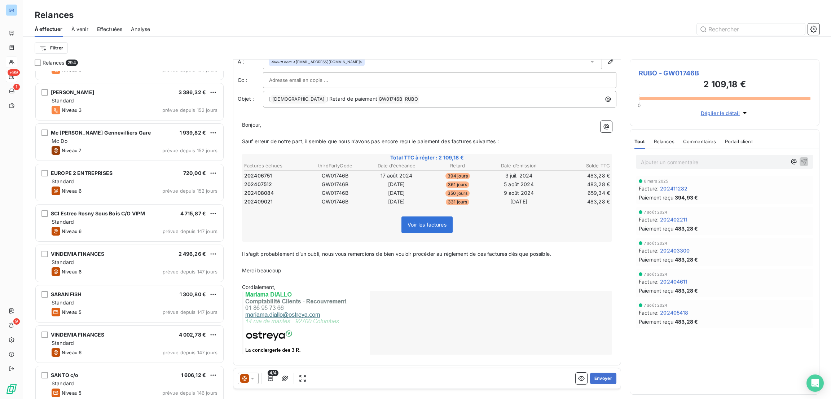
click at [341, 355] on div "Bonjour, ﻿ Sauf erreur de notre part, il semble que nous n’avons pas encore reç…" at bounding box center [427, 238] width 379 height 244
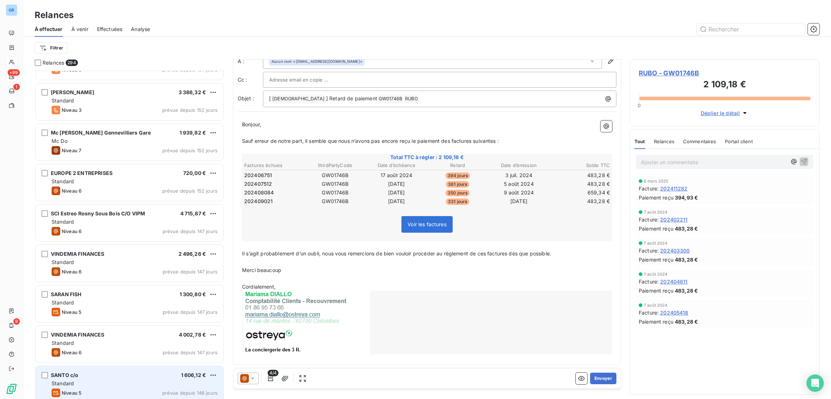
click at [188, 386] on div "Standard" at bounding box center [135, 383] width 166 height 7
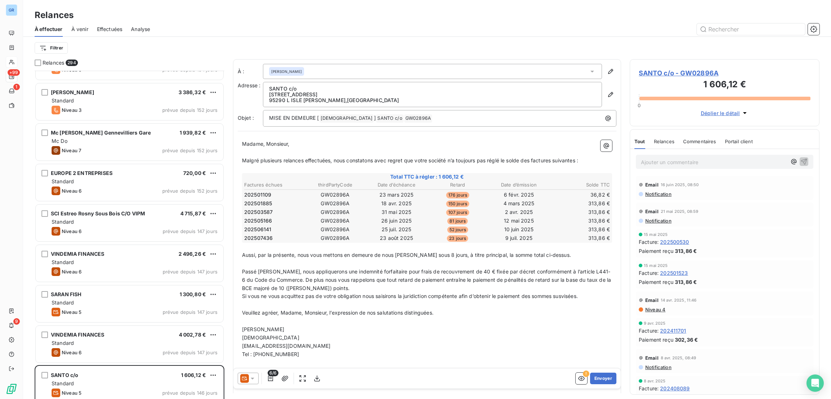
click at [649, 72] on span "SANTO c/o - GW02896A" at bounding box center [725, 73] width 172 height 10
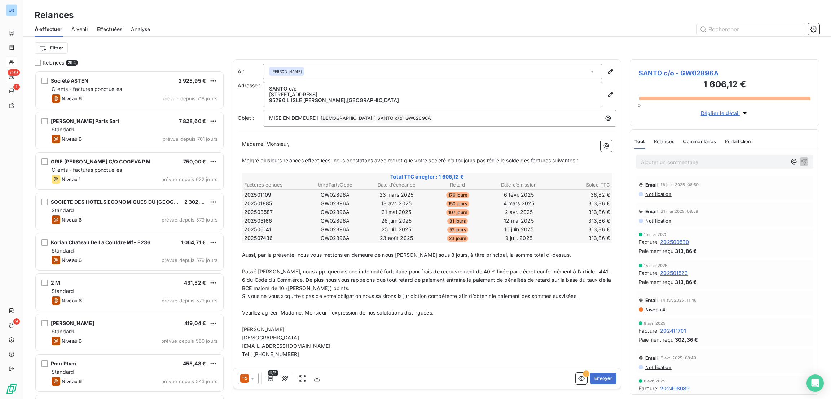
scroll to position [319, 181]
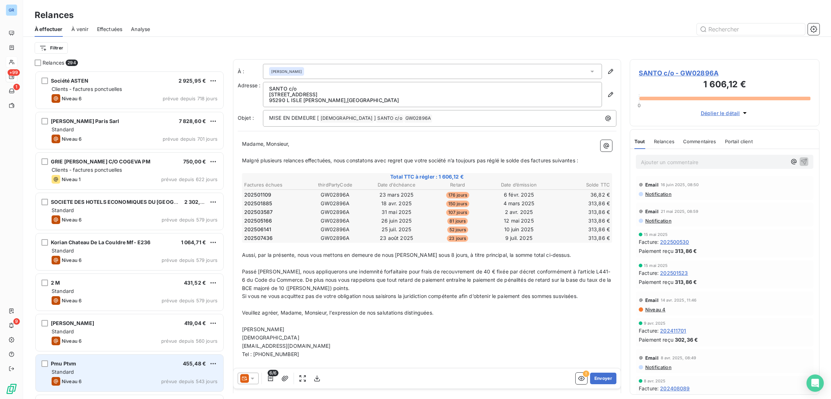
click at [161, 354] on div "Pmu Ptvm 455,48 € Standard Niveau 6 prévue depuis 543 jours" at bounding box center [129, 372] width 187 height 37
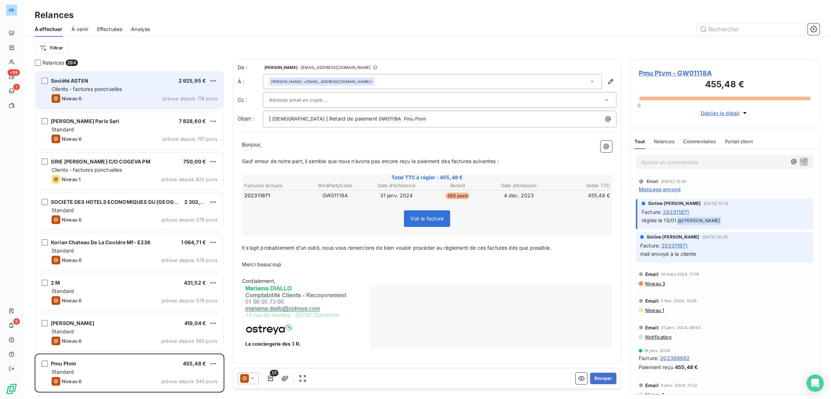
click at [159, 94] on div "Niveau 6 prévue depuis 718 jours" at bounding box center [135, 98] width 166 height 9
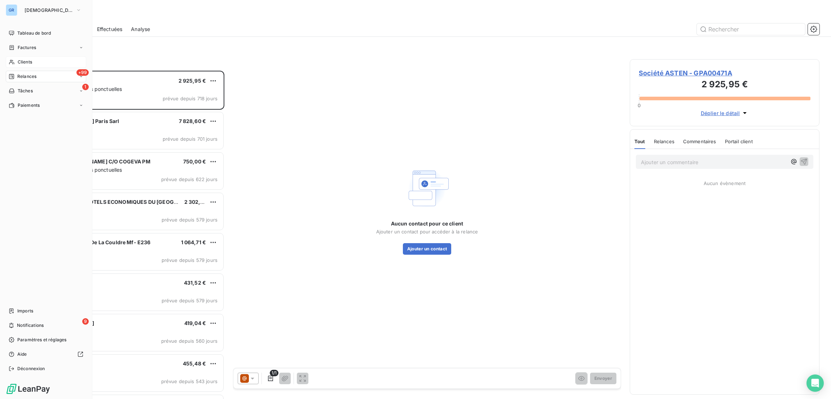
click at [9, 74] on icon at bounding box center [11, 76] width 5 height 5
click at [36, 76] on div "+99 Relances" at bounding box center [46, 77] width 80 height 12
click at [45, 81] on div "+99 Relances" at bounding box center [46, 77] width 80 height 12
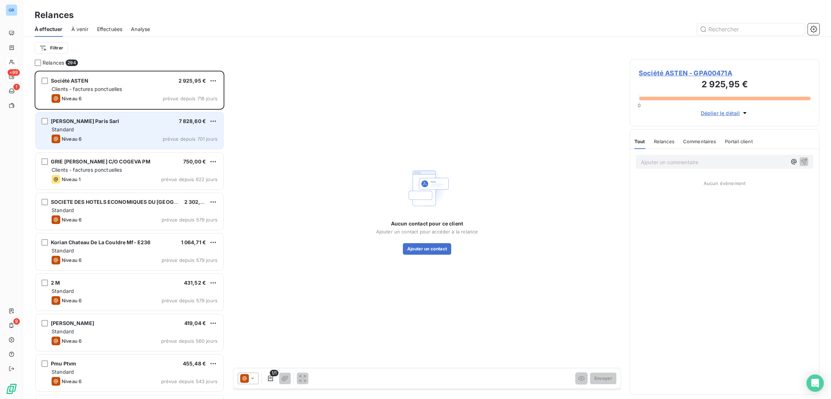
click at [164, 123] on div "Angela Villette Paris Sarl 7 828,60 €" at bounding box center [135, 121] width 166 height 6
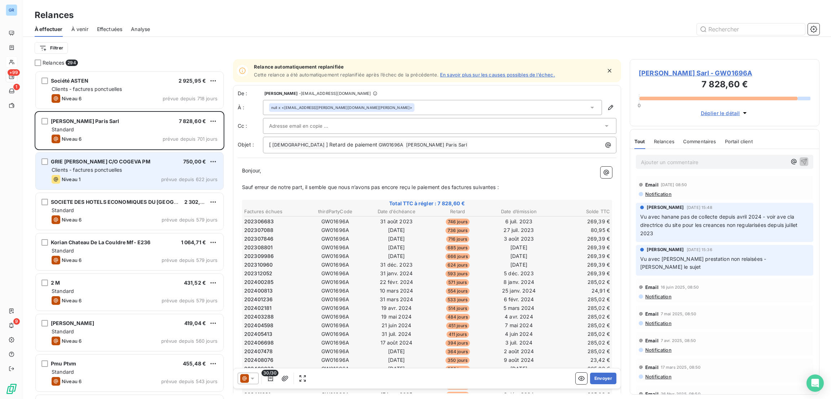
click at [146, 178] on div "Niveau 1 prévue depuis 622 jours" at bounding box center [135, 179] width 166 height 9
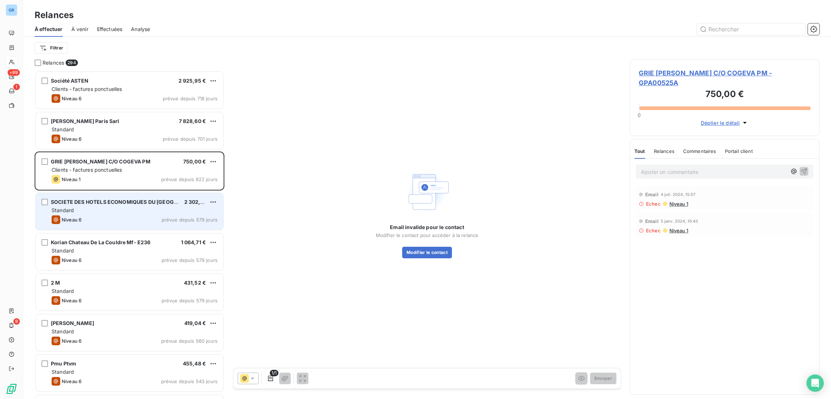
click at [140, 212] on div "Standard" at bounding box center [135, 210] width 166 height 7
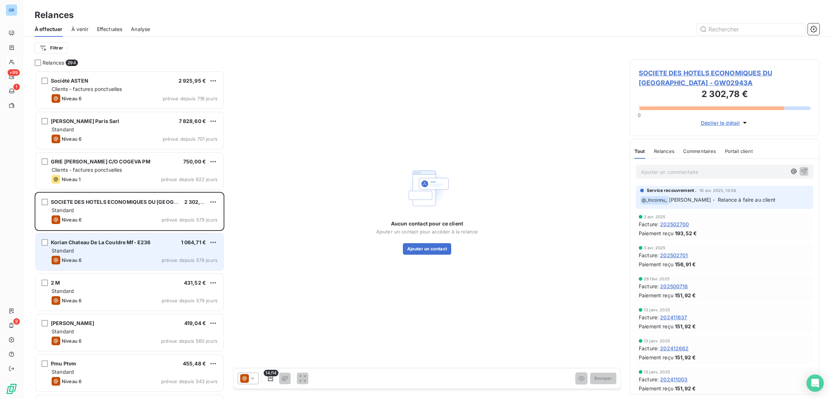
click at [156, 253] on div "Standard" at bounding box center [135, 250] width 166 height 7
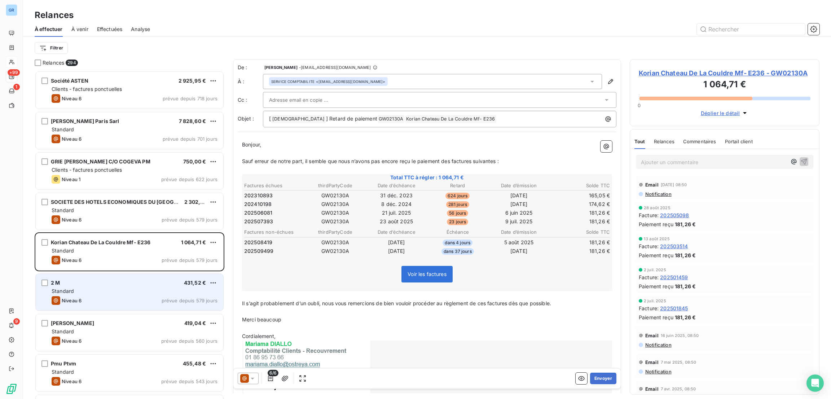
click at [165, 285] on div "2 M 431,52 €" at bounding box center [135, 282] width 166 height 6
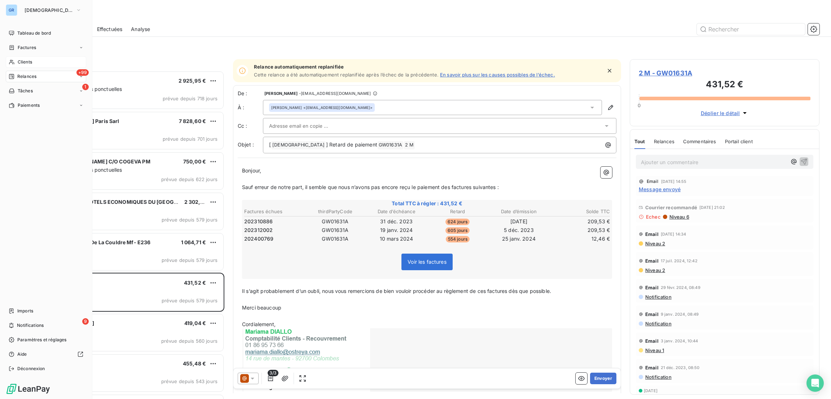
click at [31, 75] on span "Relances" at bounding box center [26, 76] width 19 height 6
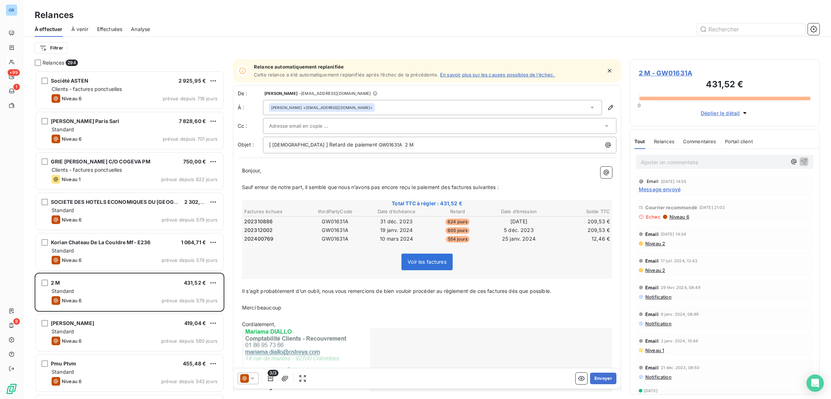
click at [377, 38] on div "Filtrer" at bounding box center [427, 48] width 785 height 22
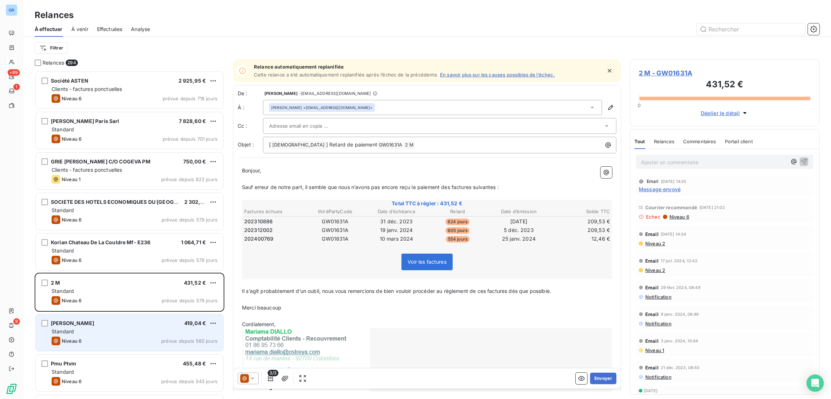
click at [159, 332] on div "Standard" at bounding box center [135, 331] width 166 height 7
